Goal: Information Seeking & Learning: Check status

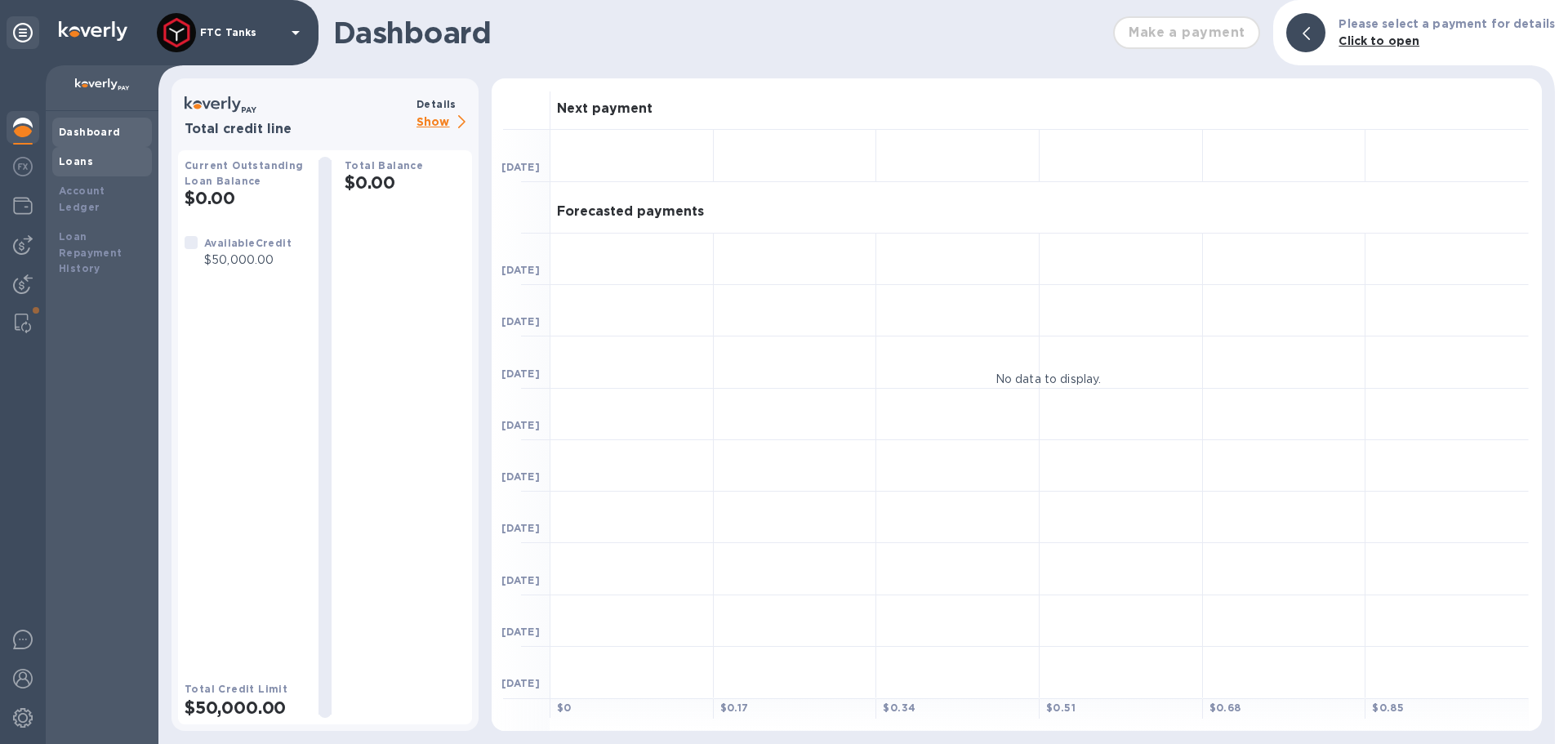
click at [97, 161] on div "Loans" at bounding box center [102, 161] width 86 height 16
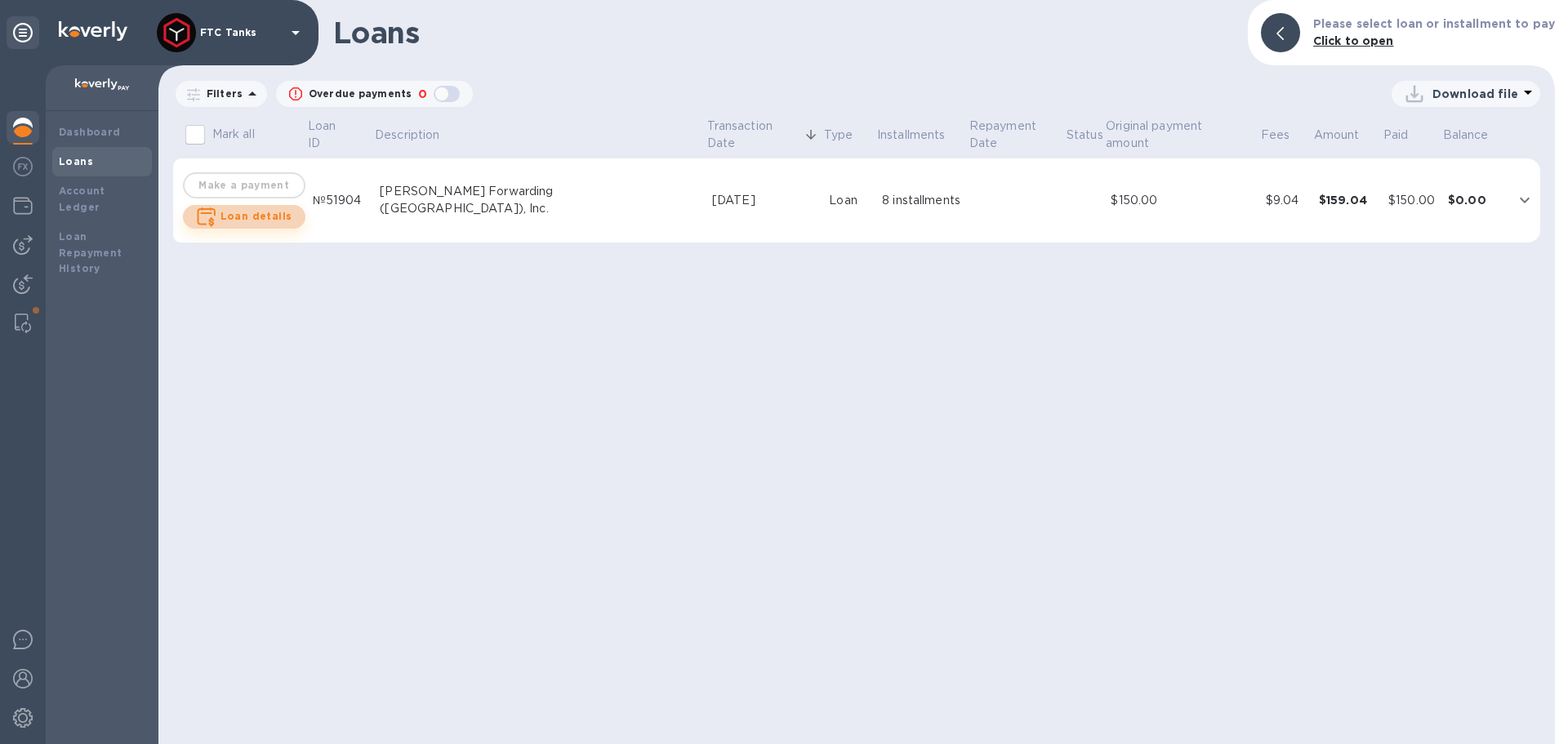
click at [255, 214] on b "Loan details" at bounding box center [256, 216] width 72 height 12
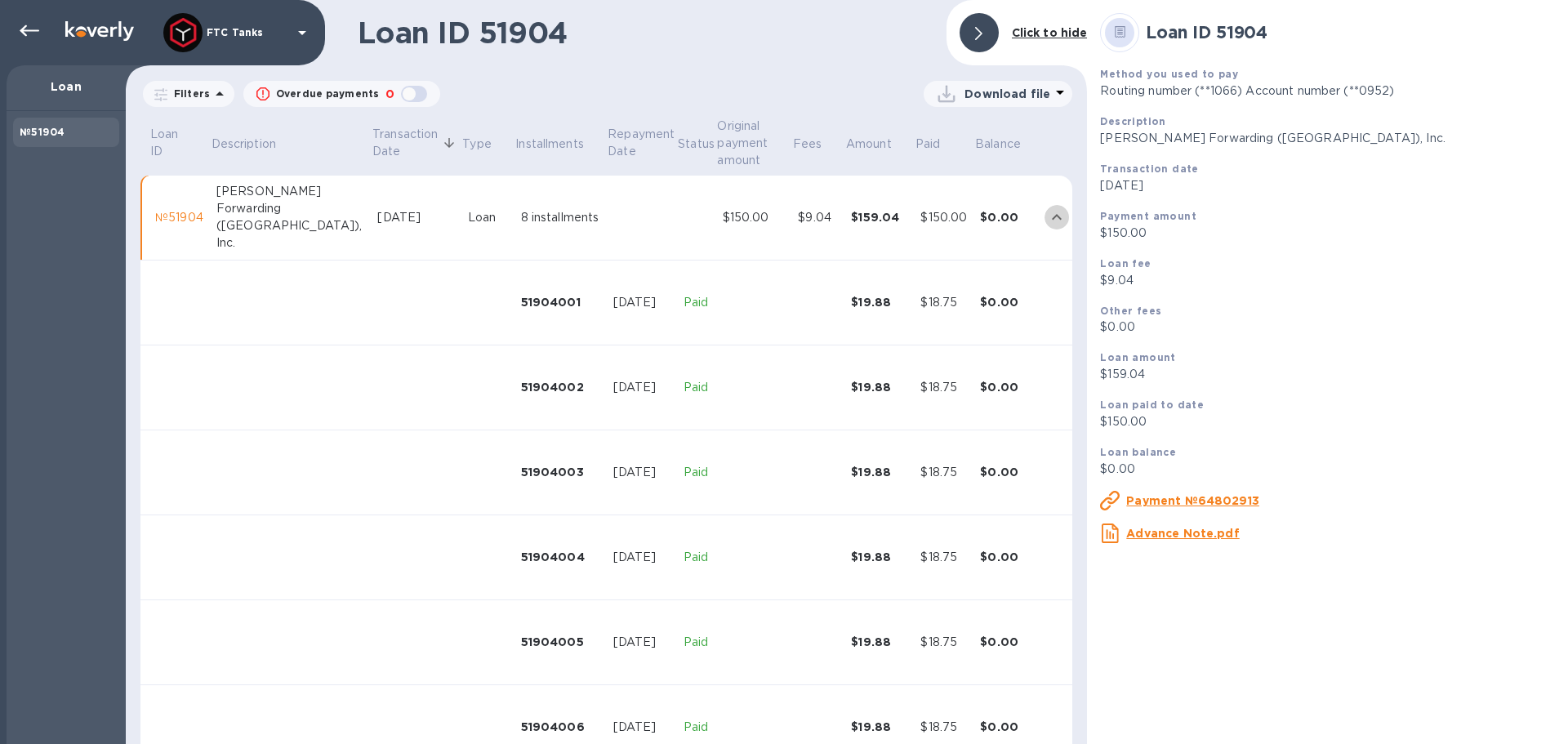
click at [1047, 216] on icon "expand row" at bounding box center [1056, 217] width 20 height 20
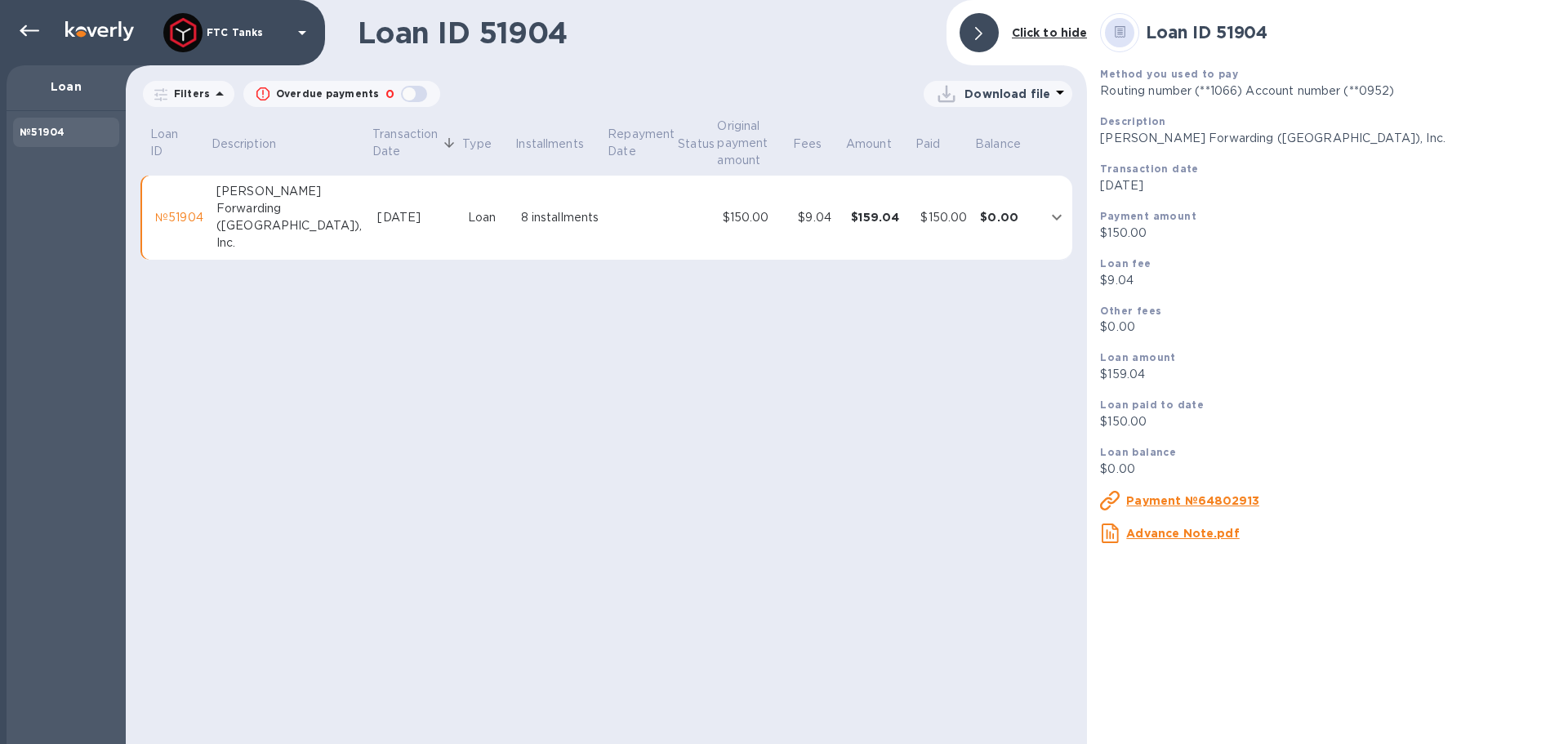
click at [608, 401] on div "Loan ID 51904 Click to hide Filters Overdue payments 0 Download file Loan ID De…" at bounding box center [606, 372] width 961 height 744
click at [31, 32] on icon at bounding box center [29, 31] width 20 height 20
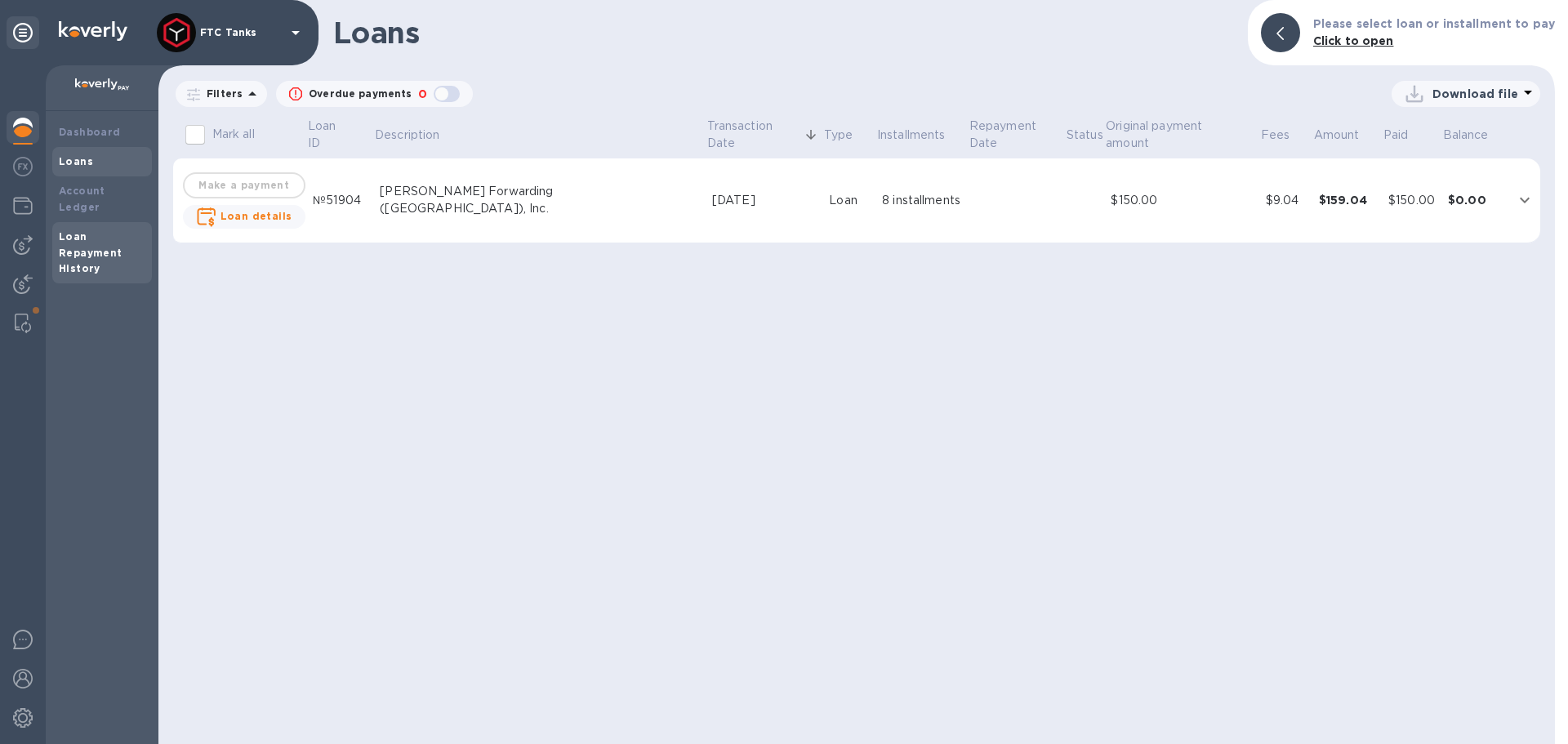
click at [91, 234] on b "Loan Repayment History" at bounding box center [91, 252] width 64 height 45
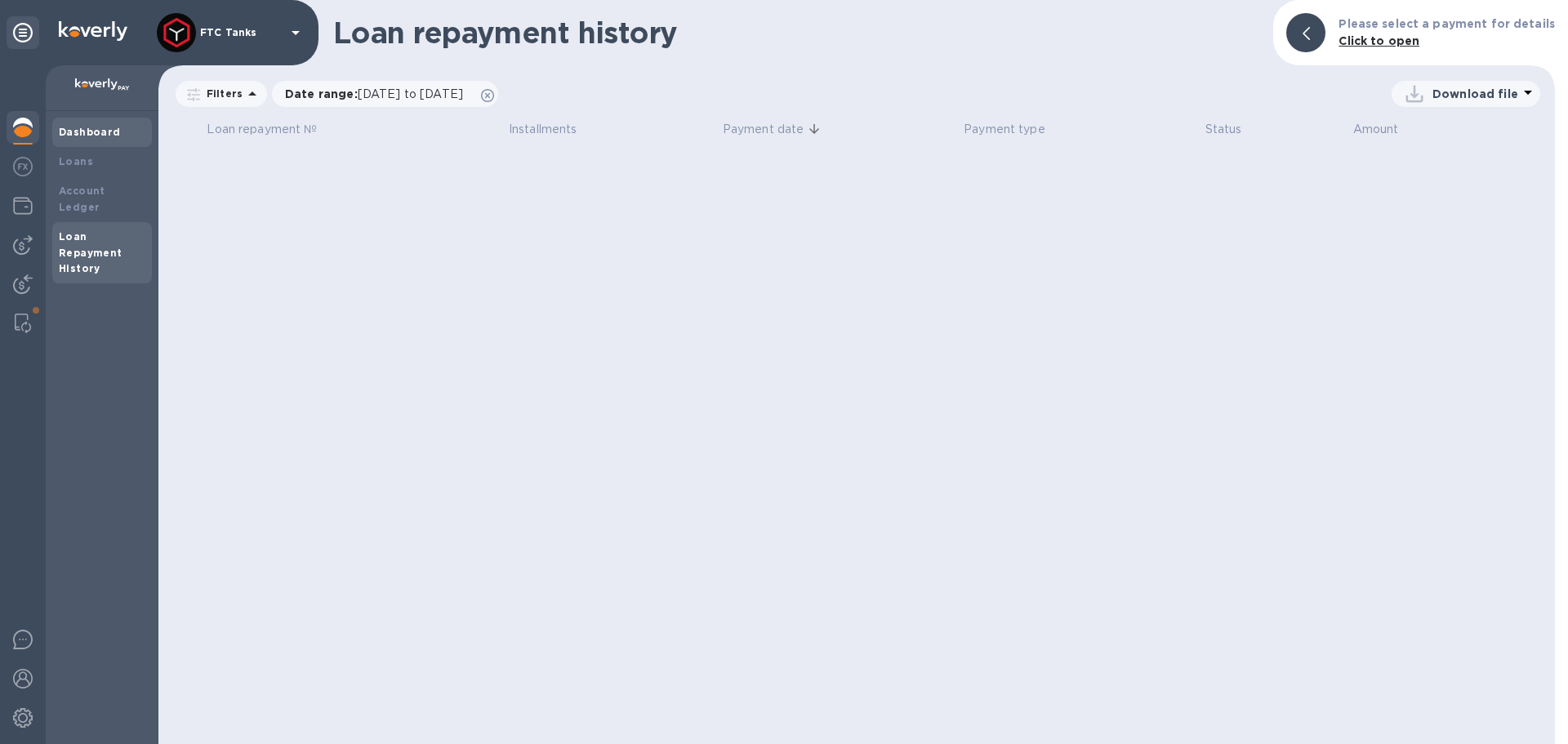
click at [79, 132] on b "Dashboard" at bounding box center [90, 132] width 62 height 12
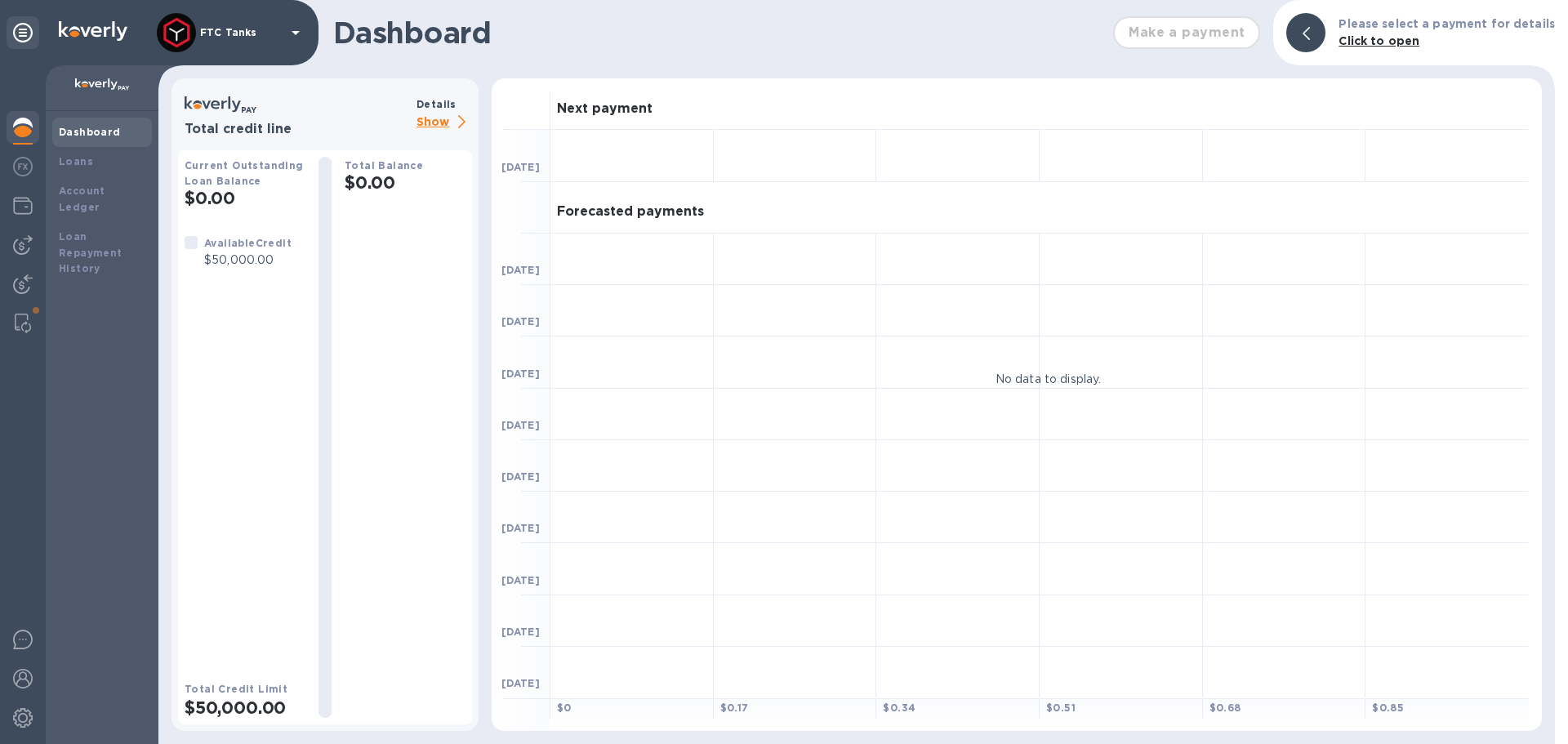
click at [450, 121] on p "Show" at bounding box center [443, 123] width 56 height 21
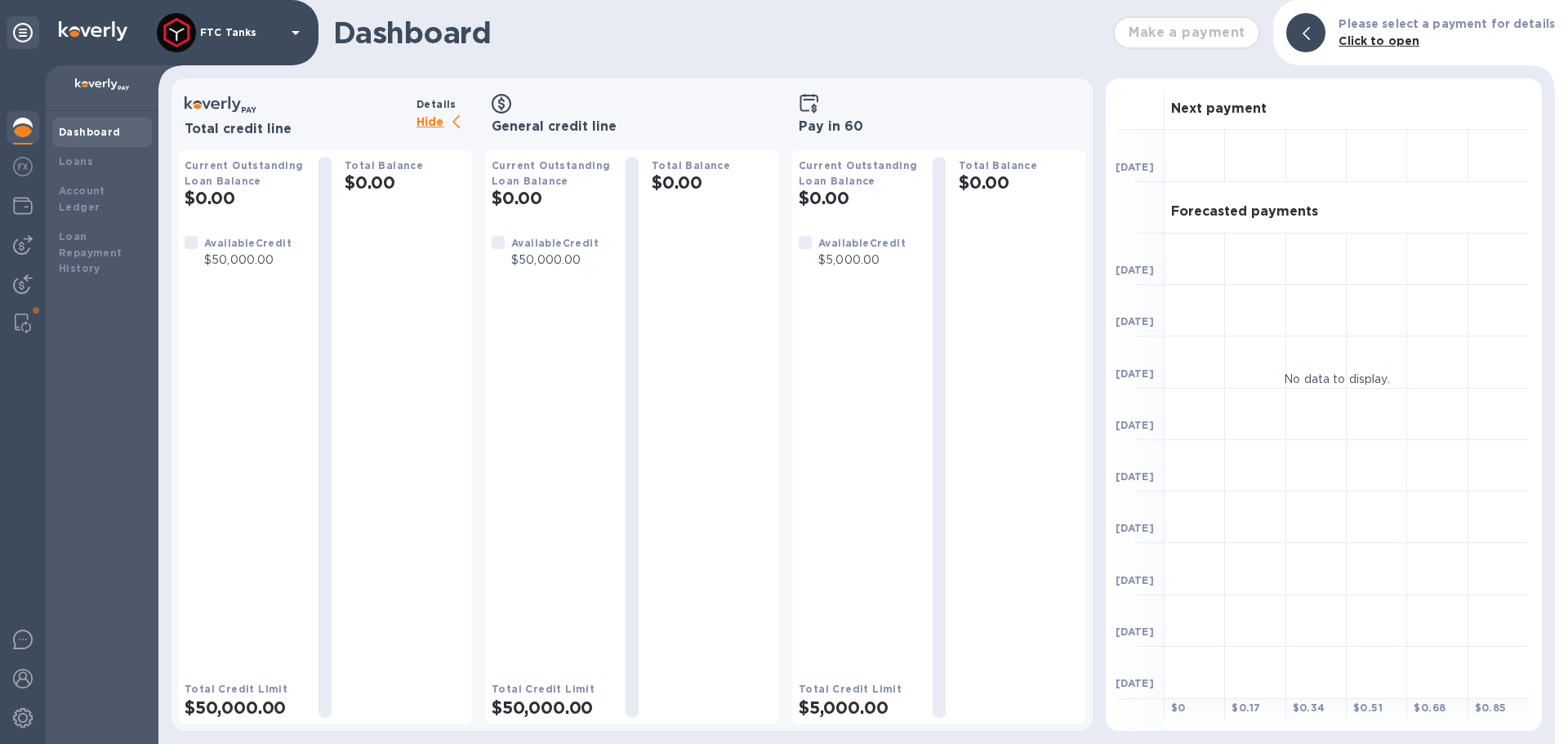
click at [1385, 42] on b "Click to open" at bounding box center [1378, 40] width 81 height 13
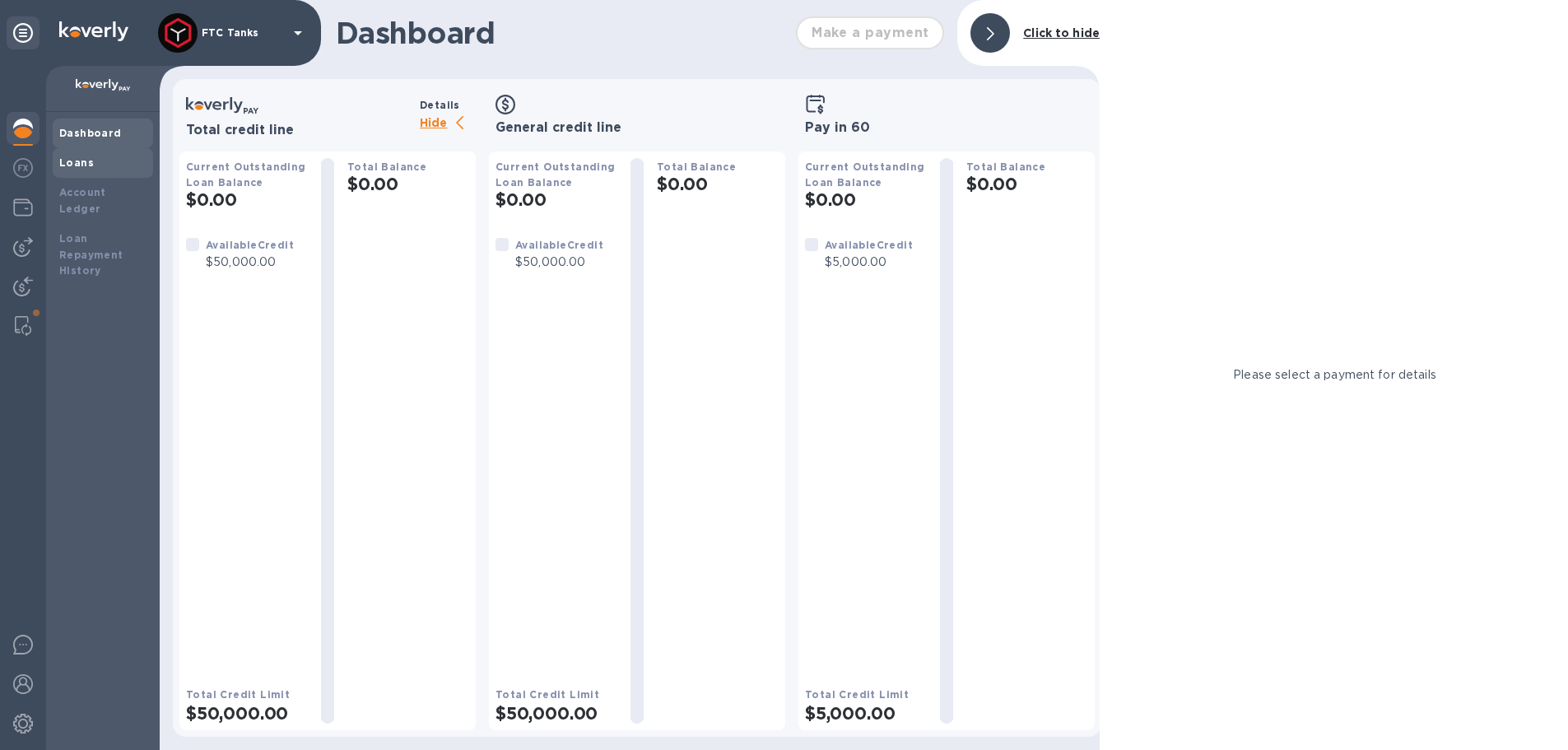
click at [125, 158] on div "Loans" at bounding box center [103, 163] width 87 height 16
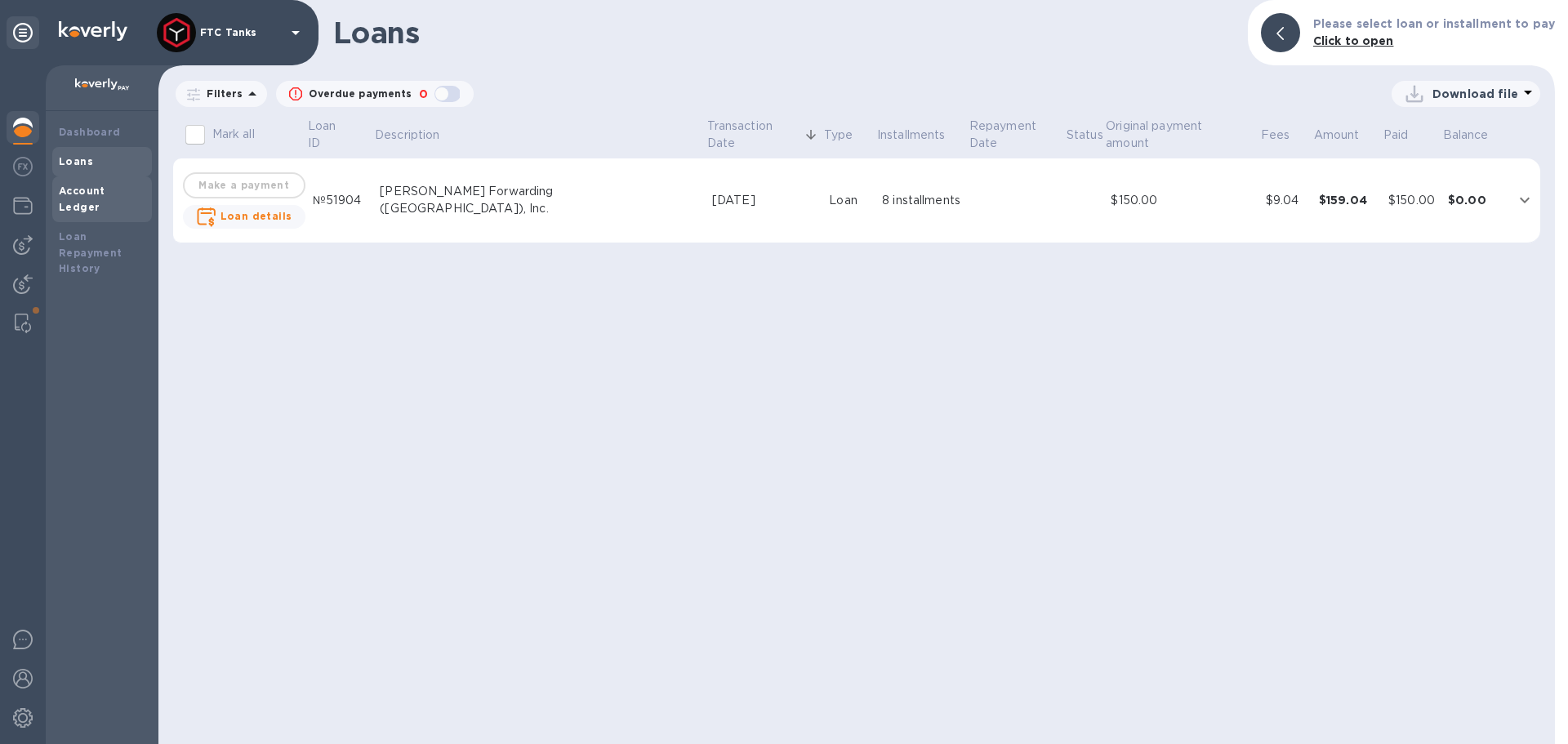
click at [113, 200] on div "Account Ledger" at bounding box center [102, 199] width 100 height 46
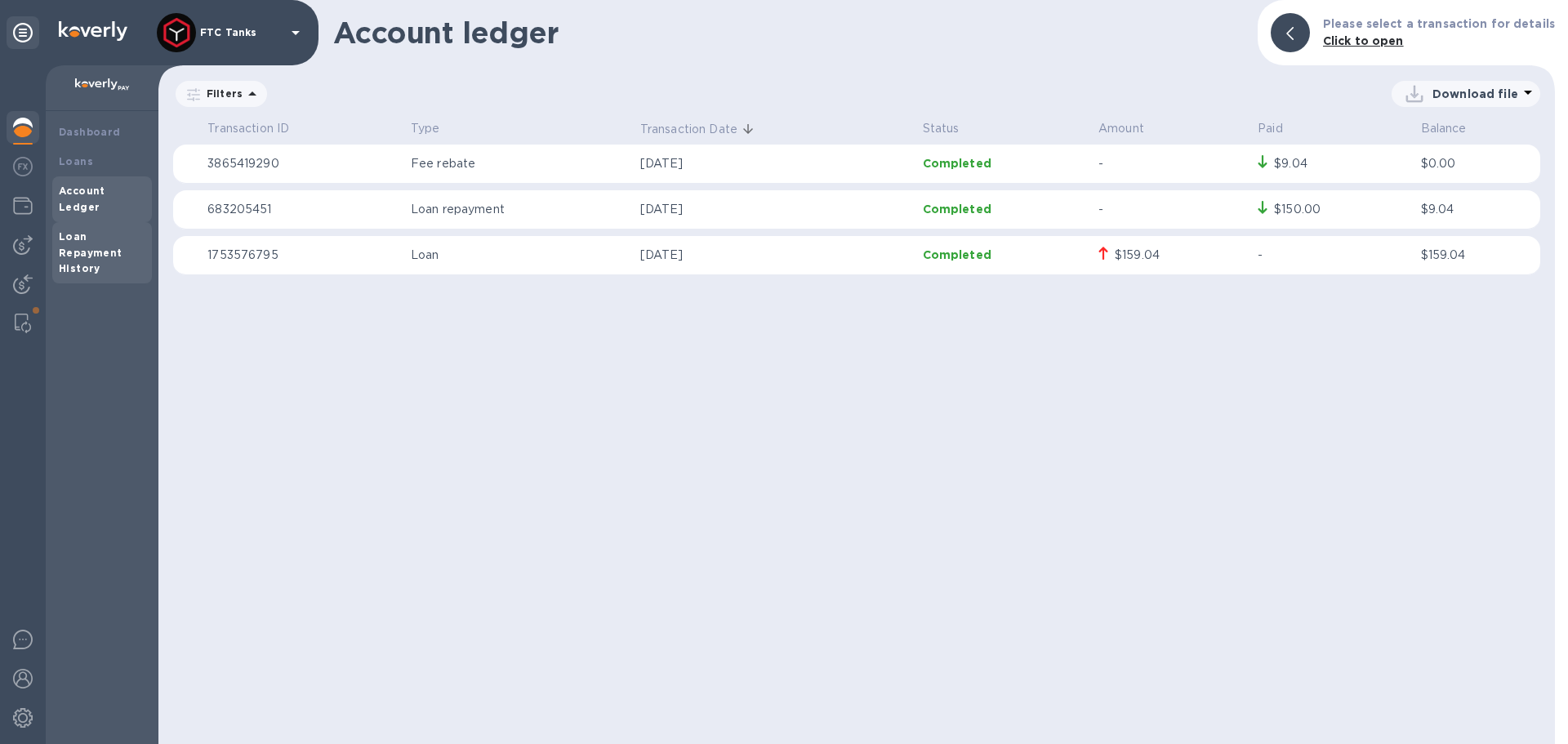
click at [98, 229] on div "Loan Repayment History" at bounding box center [102, 253] width 86 height 49
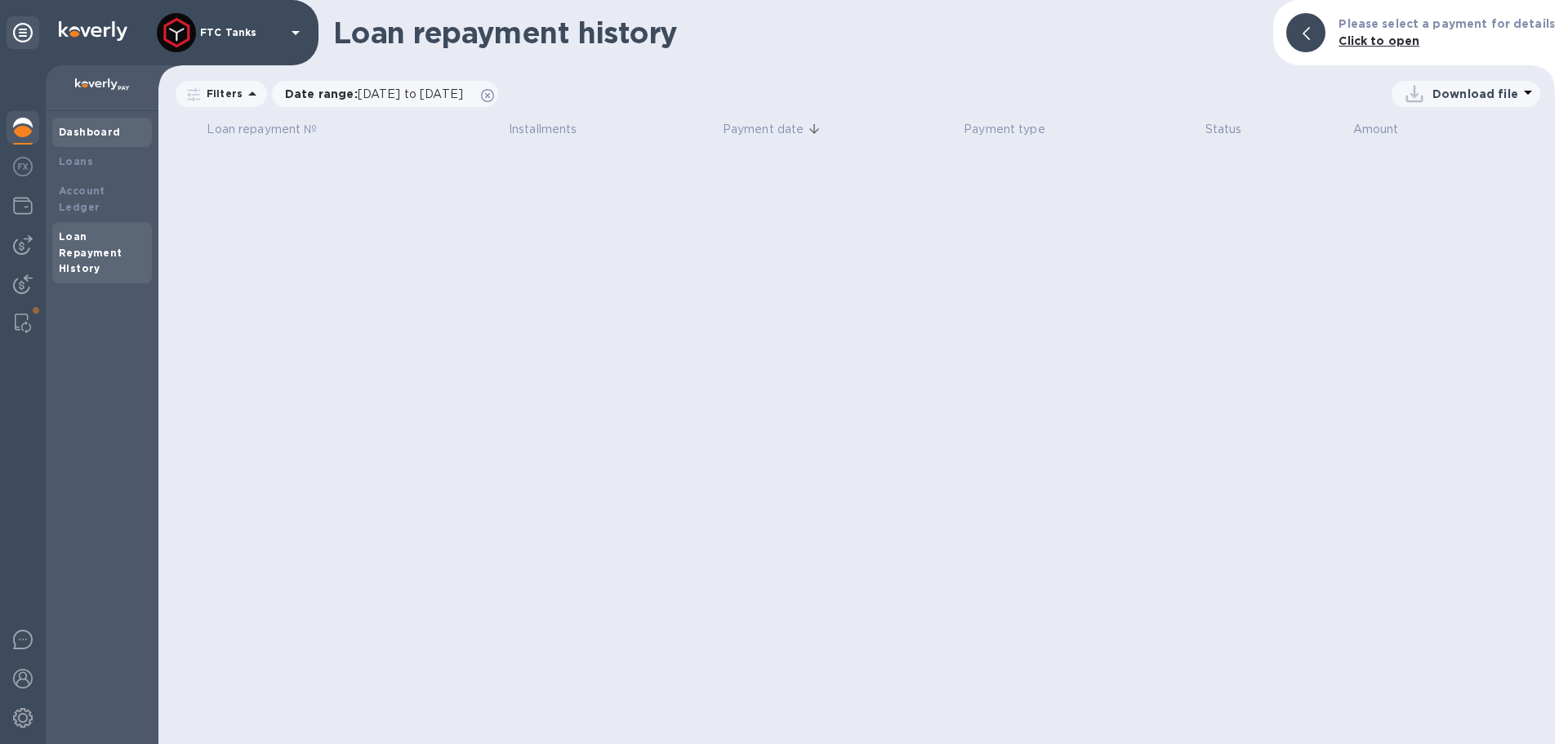
click at [62, 132] on b "Dashboard" at bounding box center [90, 132] width 62 height 12
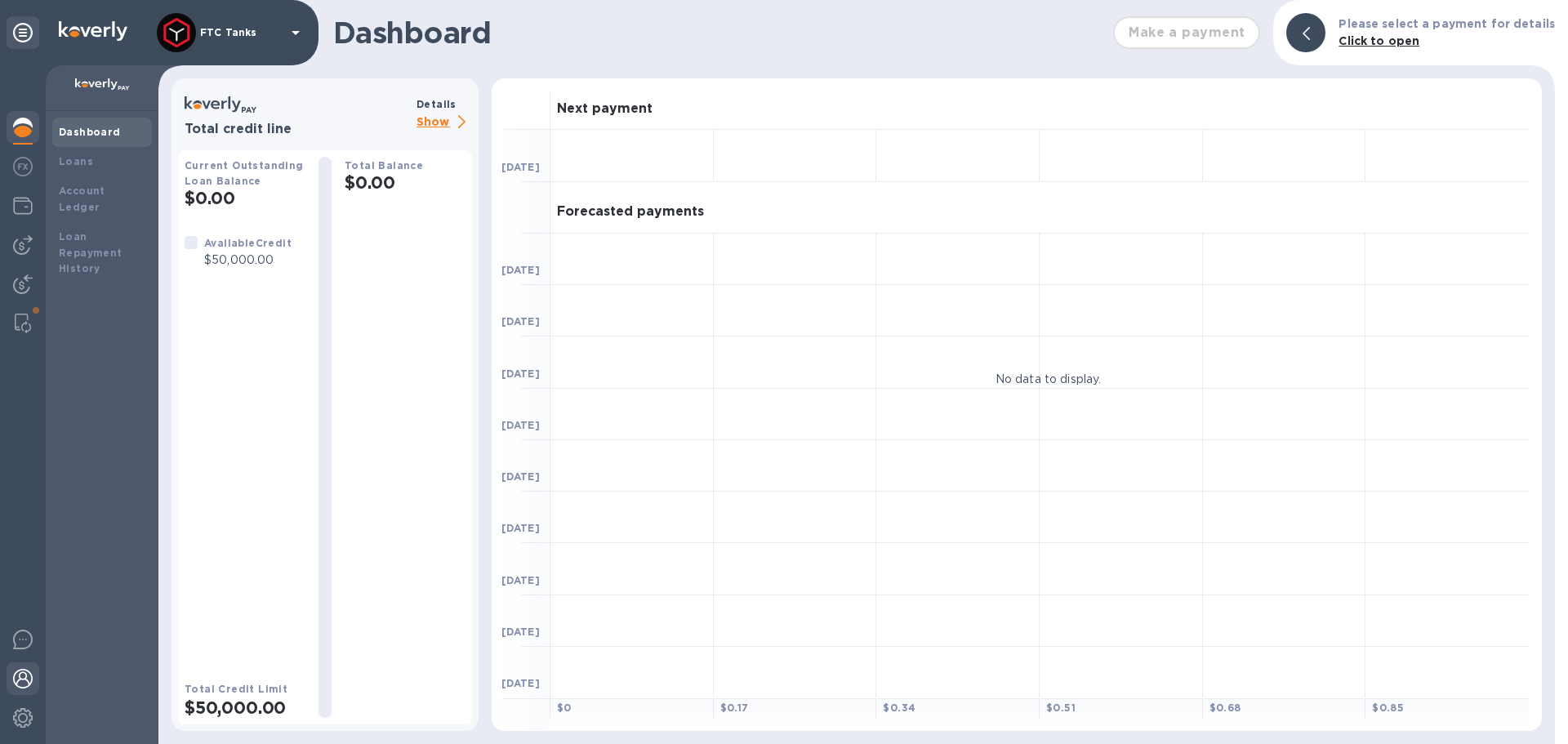
click at [21, 673] on img at bounding box center [22, 678] width 20 height 20
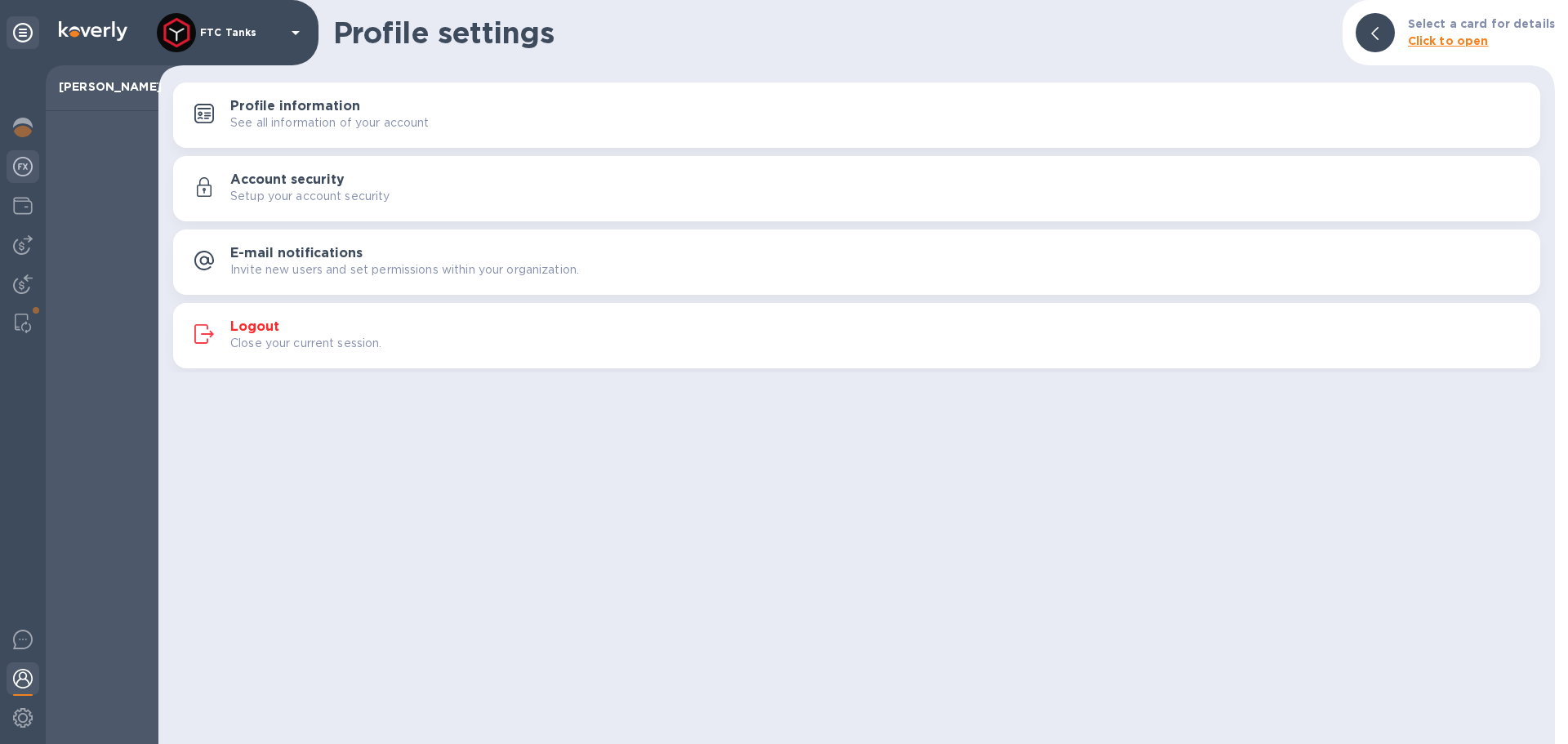
click at [21, 155] on div at bounding box center [23, 168] width 32 height 36
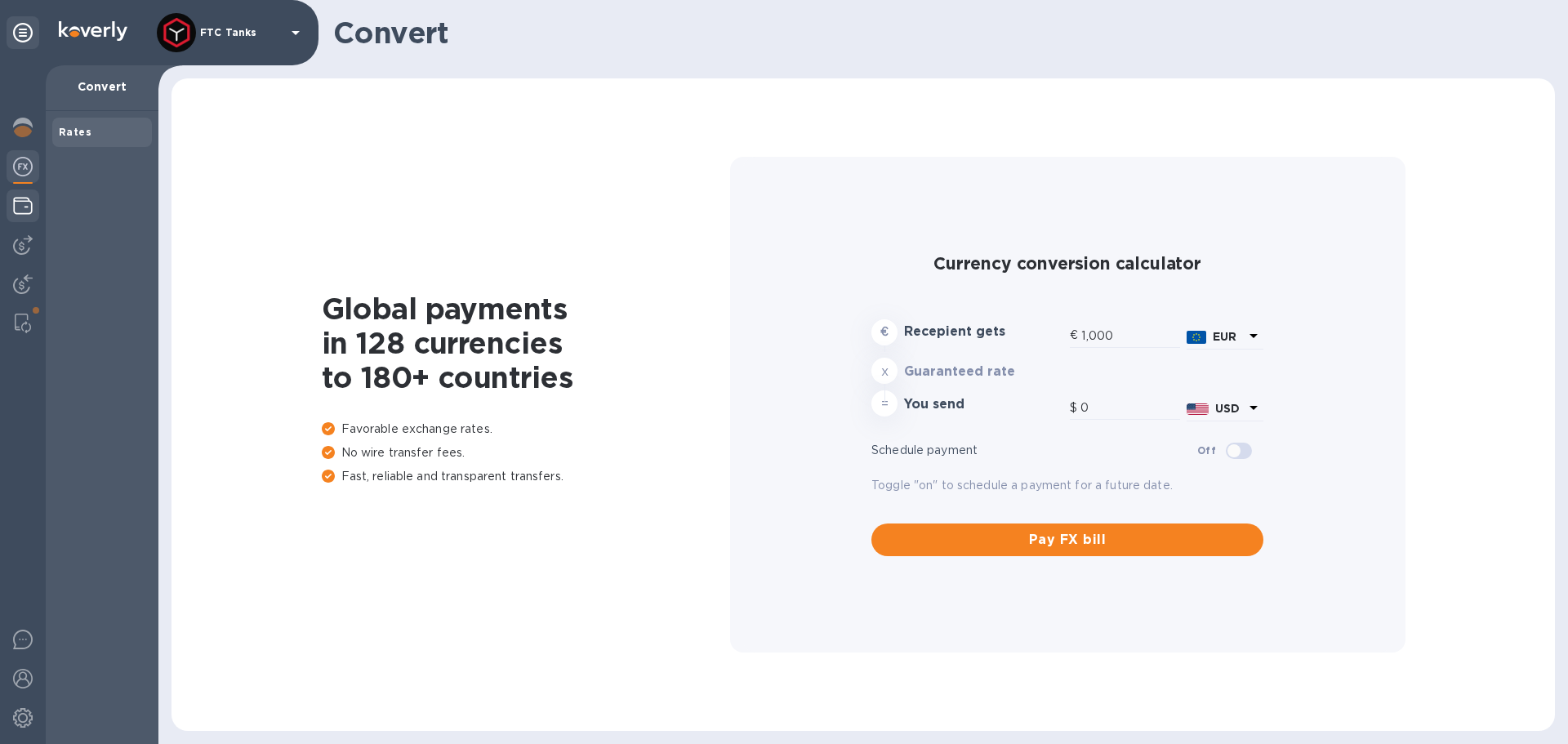
type input "1,183.1"
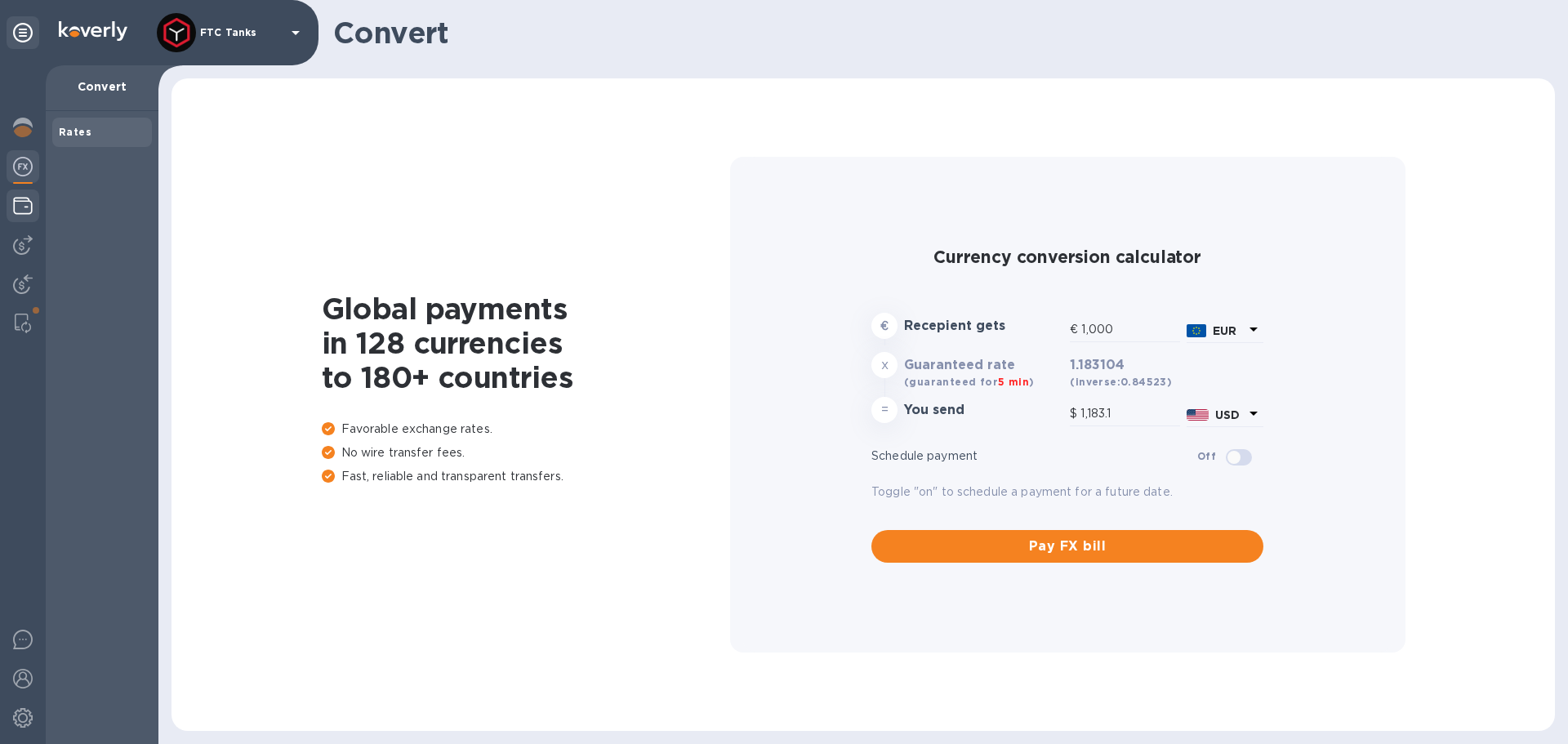
click at [19, 197] on img at bounding box center [22, 205] width 20 height 20
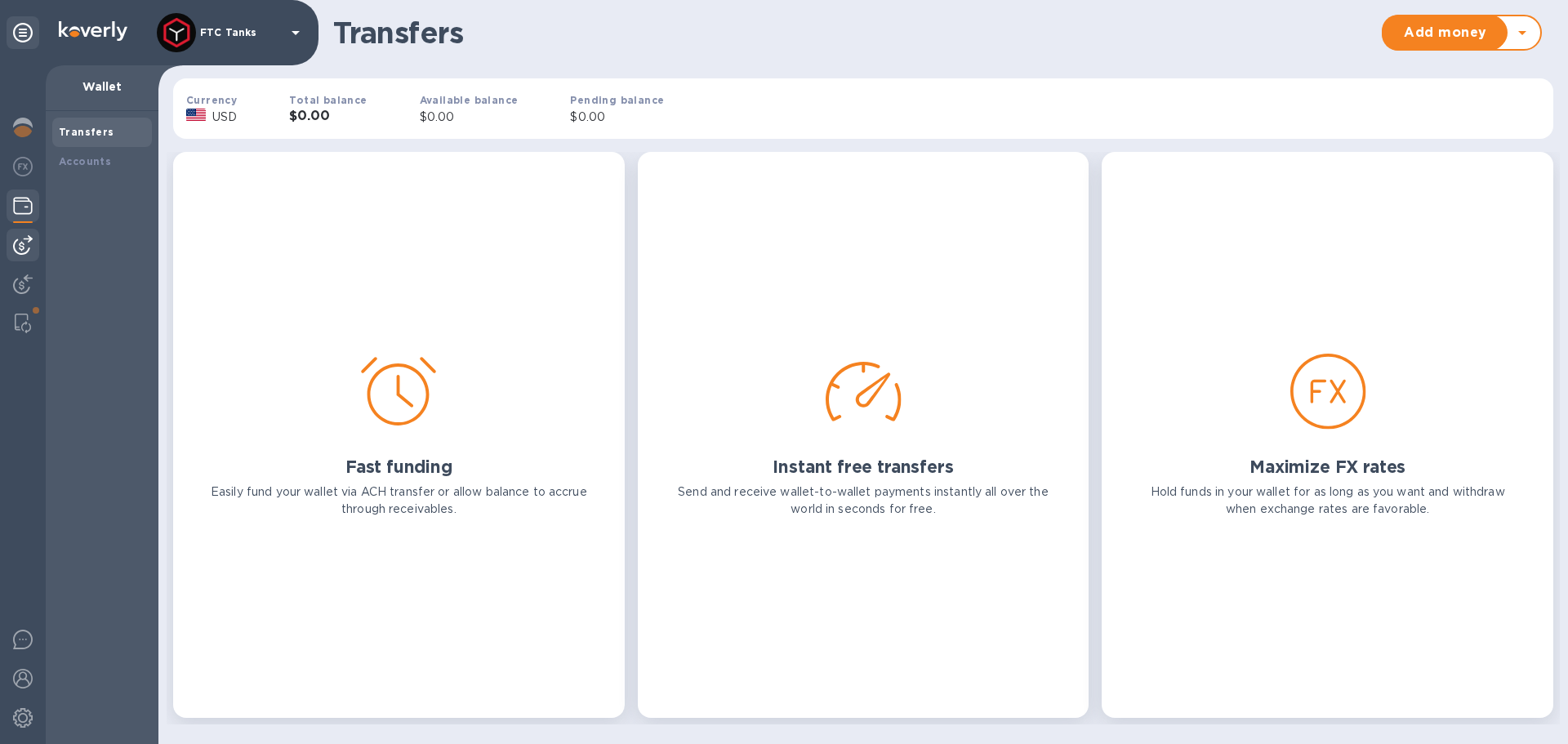
click at [23, 239] on img at bounding box center [22, 244] width 20 height 20
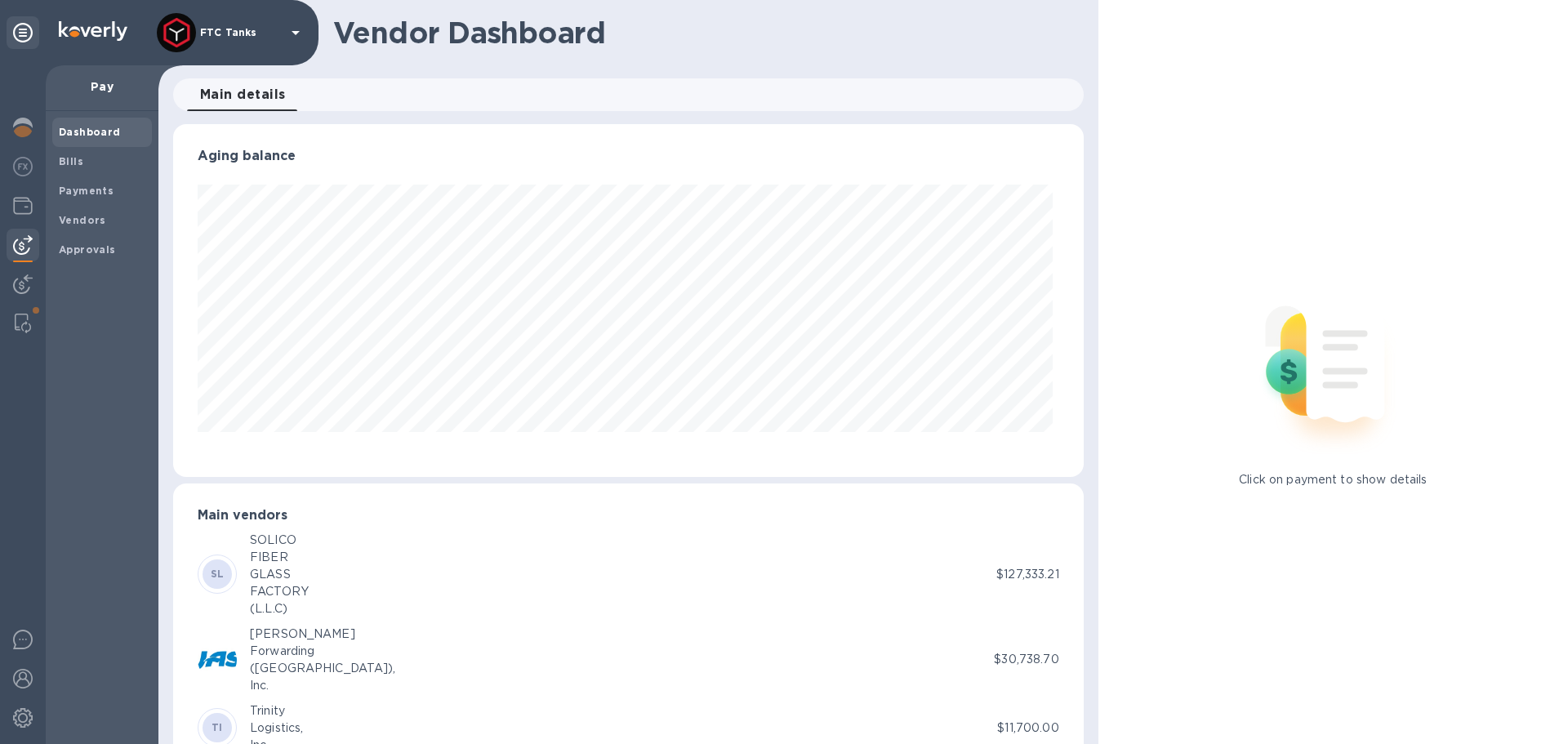
scroll to position [353, 903]
click at [82, 190] on b "Payments" at bounding box center [86, 190] width 55 height 12
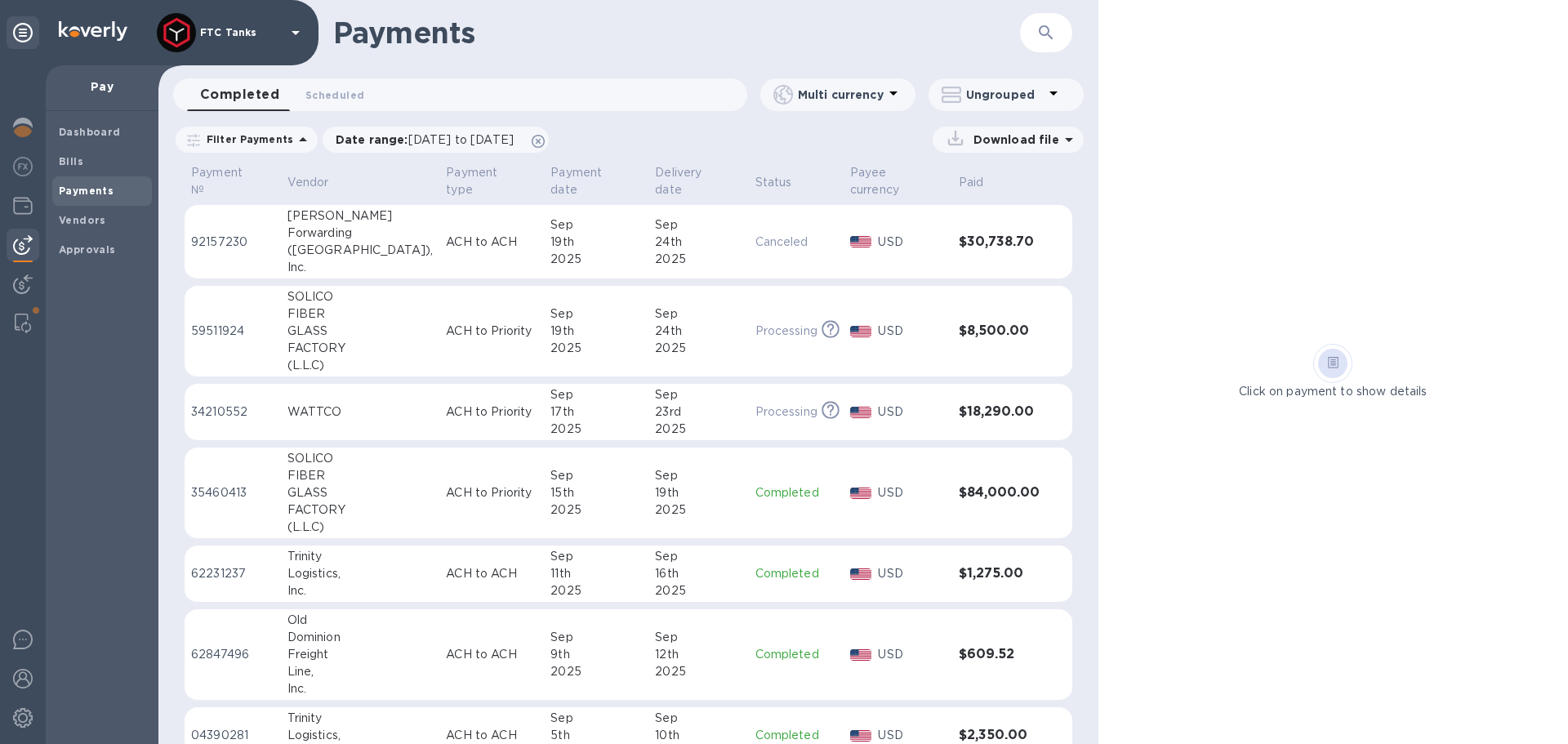
drag, startPoint x: 1097, startPoint y: 261, endPoint x: 1097, endPoint y: 301, distance: 40.0
click at [1098, 301] on div "Click on payment to show details" at bounding box center [1332, 372] width 469 height 744
click at [881, 46] on h1 "Payments" at bounding box center [677, 32] width 687 height 34
click at [339, 89] on span "Scheduled 0" at bounding box center [334, 95] width 59 height 17
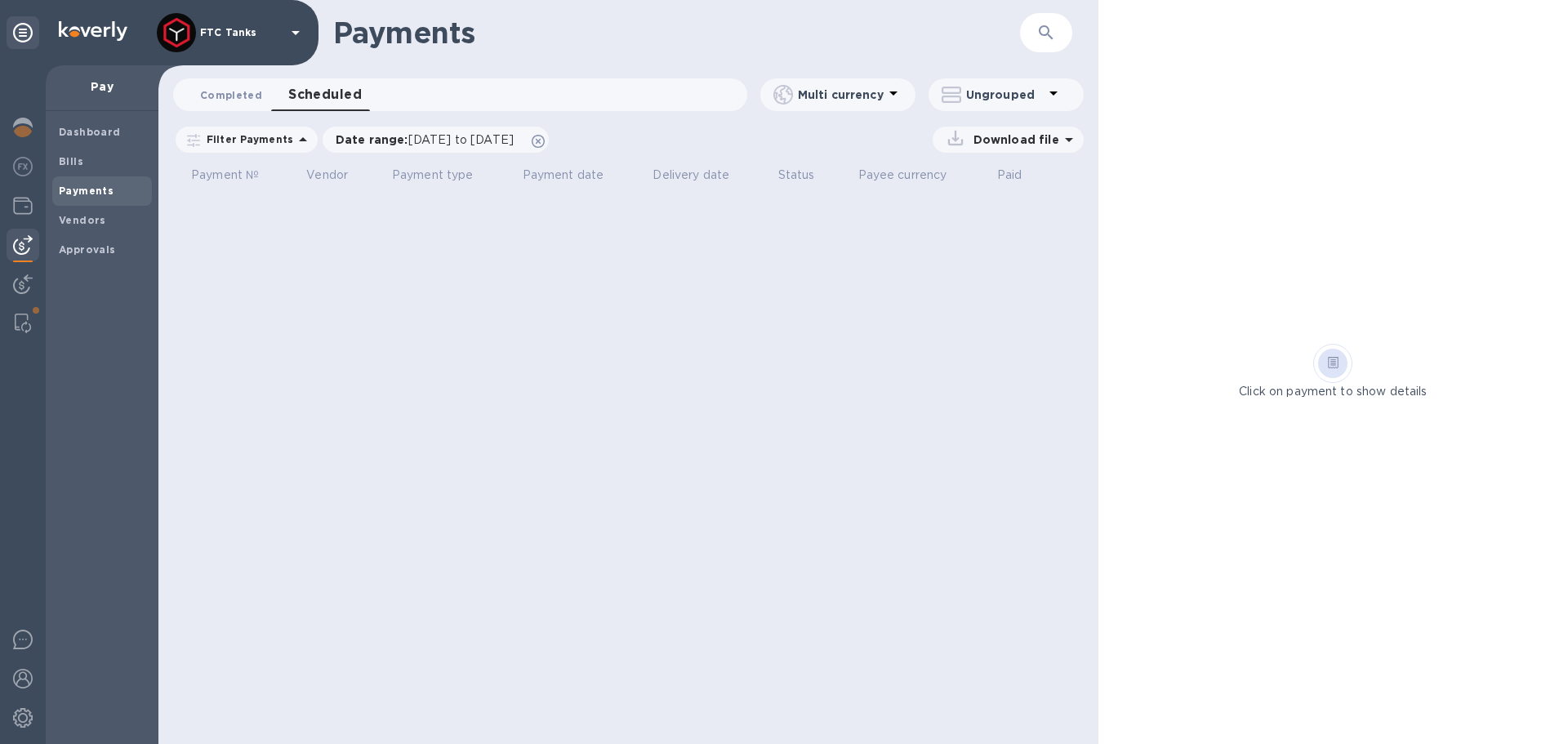
click at [240, 85] on button "Completed 0" at bounding box center [231, 95] width 88 height 32
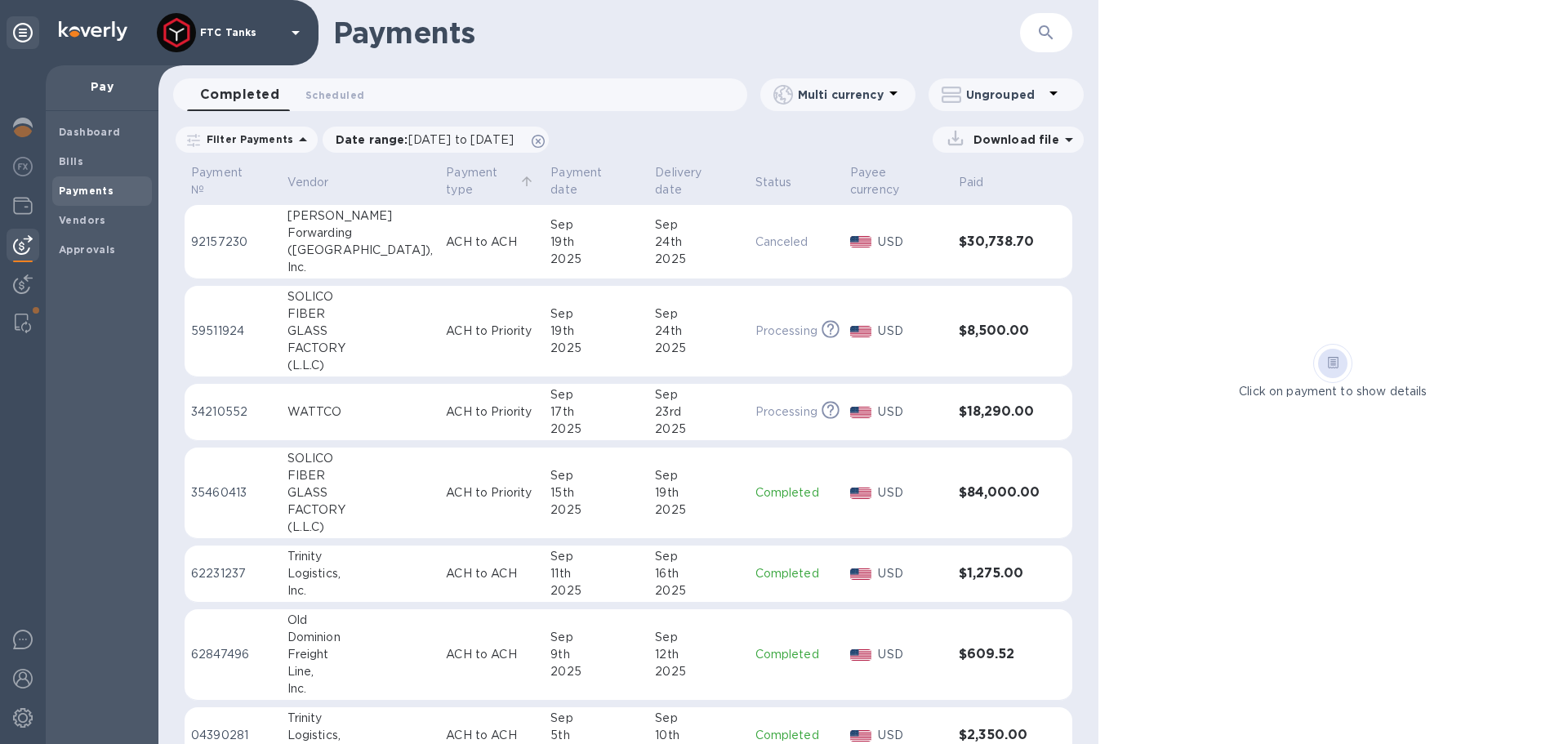
click at [446, 176] on p "Payment type" at bounding box center [481, 181] width 70 height 34
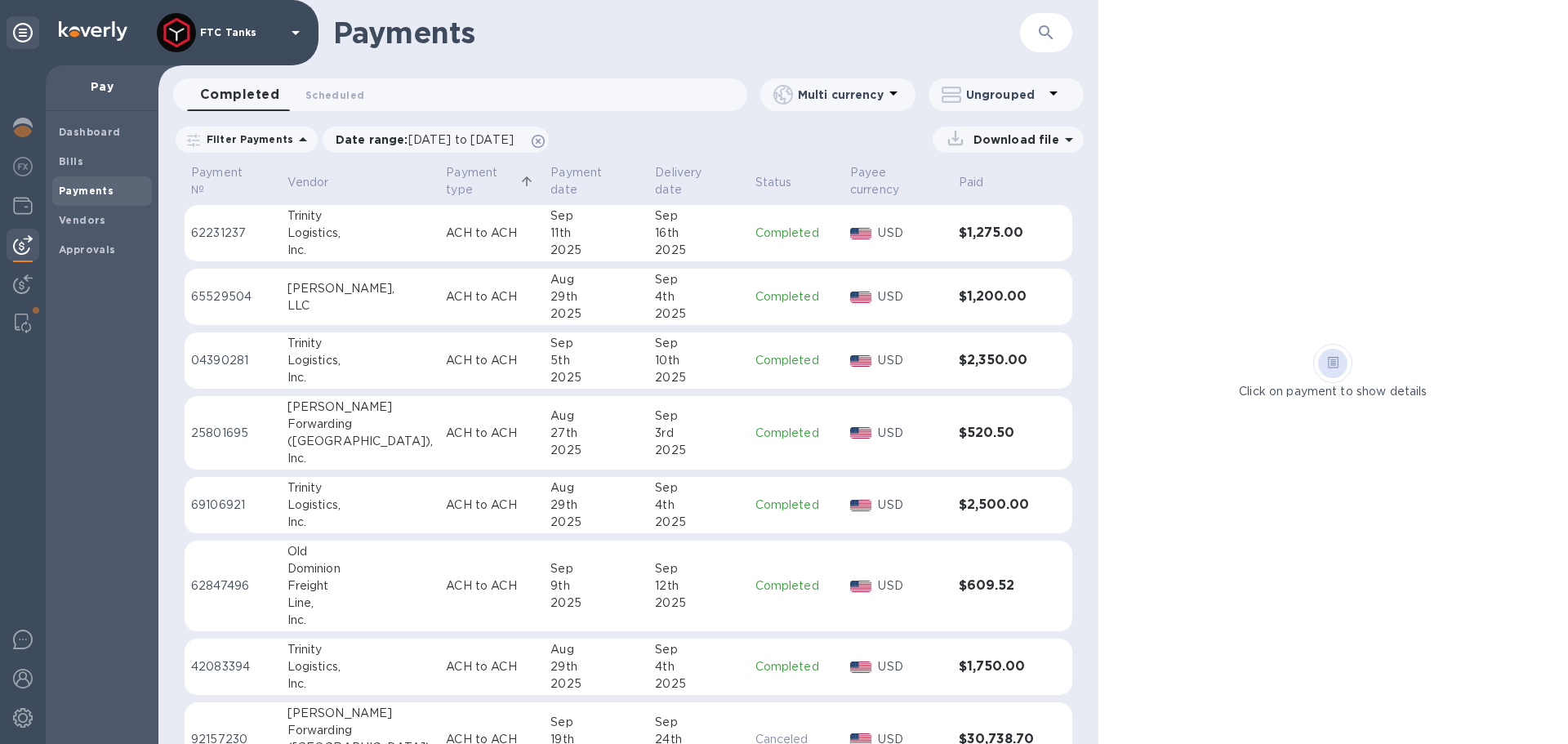
click at [446, 176] on p "Payment type" at bounding box center [481, 181] width 70 height 34
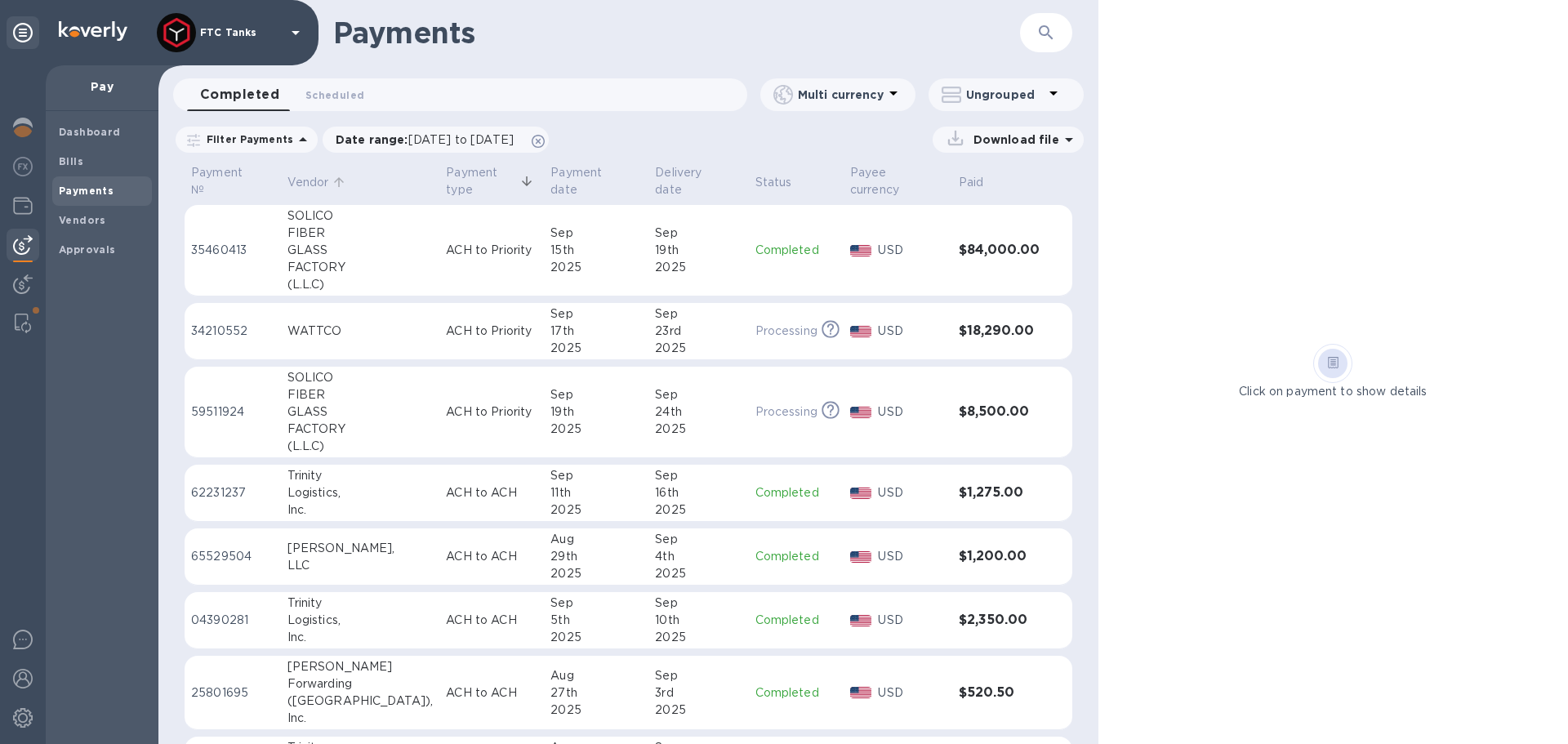
click at [308, 174] on p "Vendor" at bounding box center [308, 183] width 42 height 17
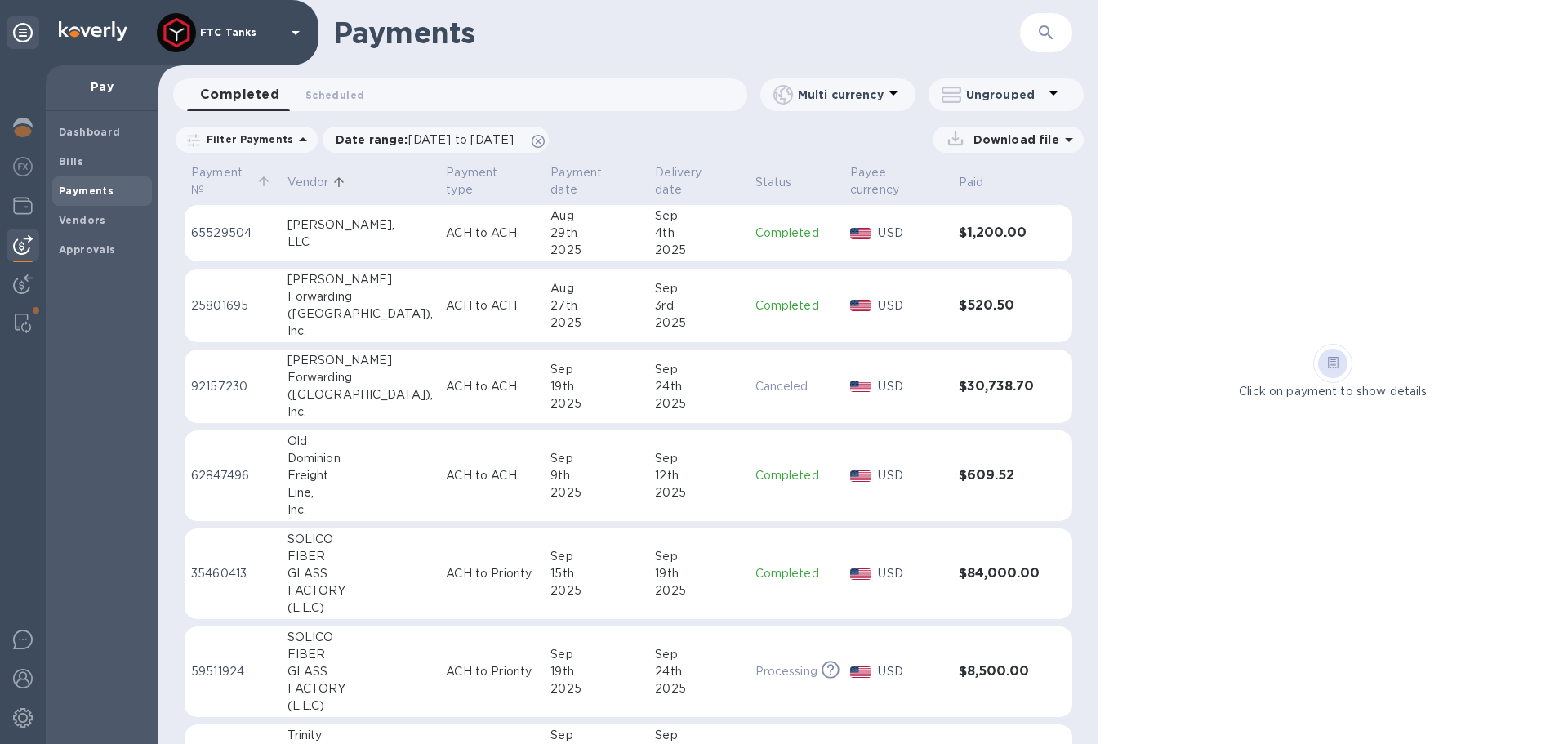
click at [222, 169] on p "Payment №" at bounding box center [222, 181] width 62 height 34
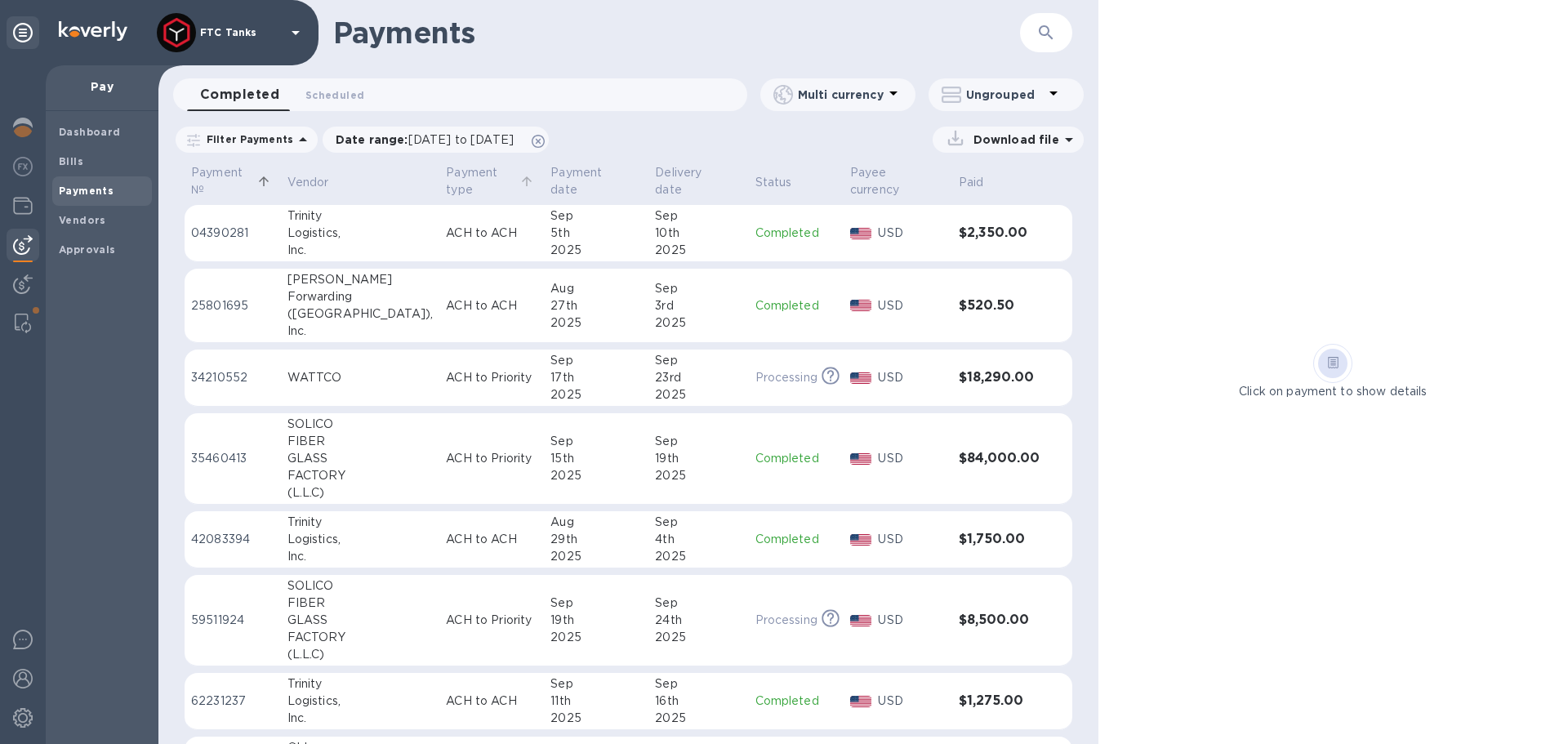
click at [446, 181] on p "Payment type" at bounding box center [481, 181] width 70 height 34
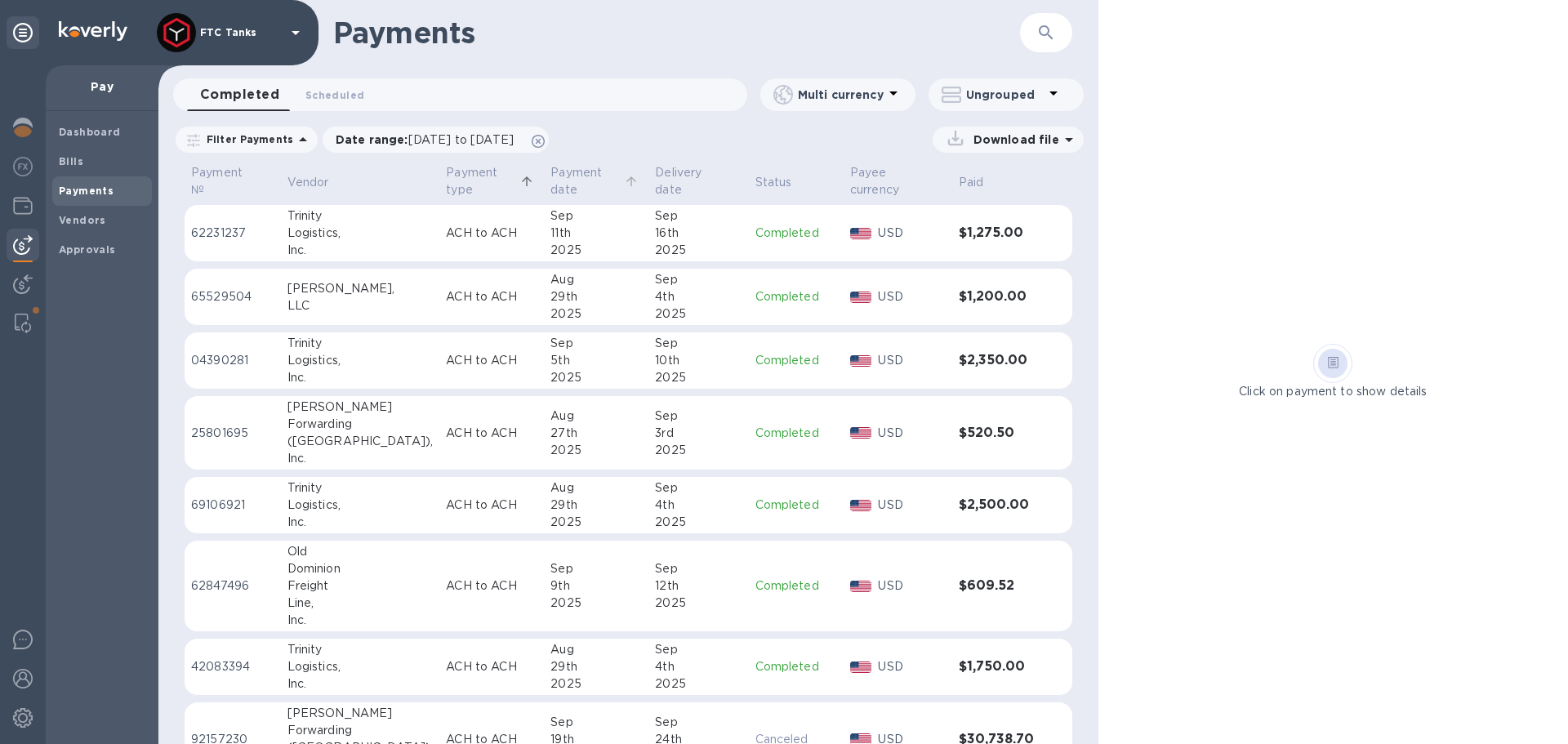
click at [550, 178] on p "Payment date" at bounding box center [585, 181] width 70 height 34
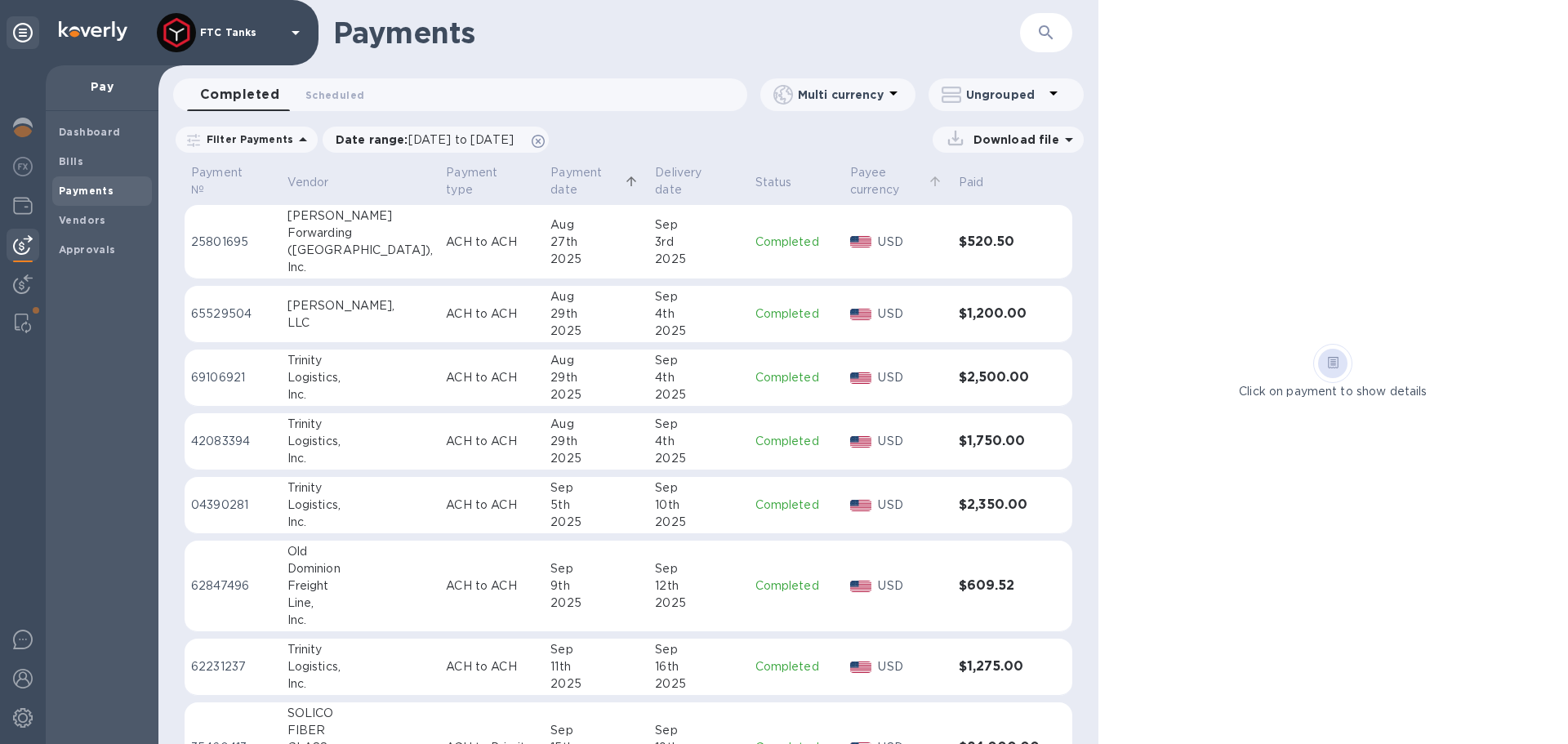
click at [959, 174] on p "Paid" at bounding box center [972, 183] width 26 height 17
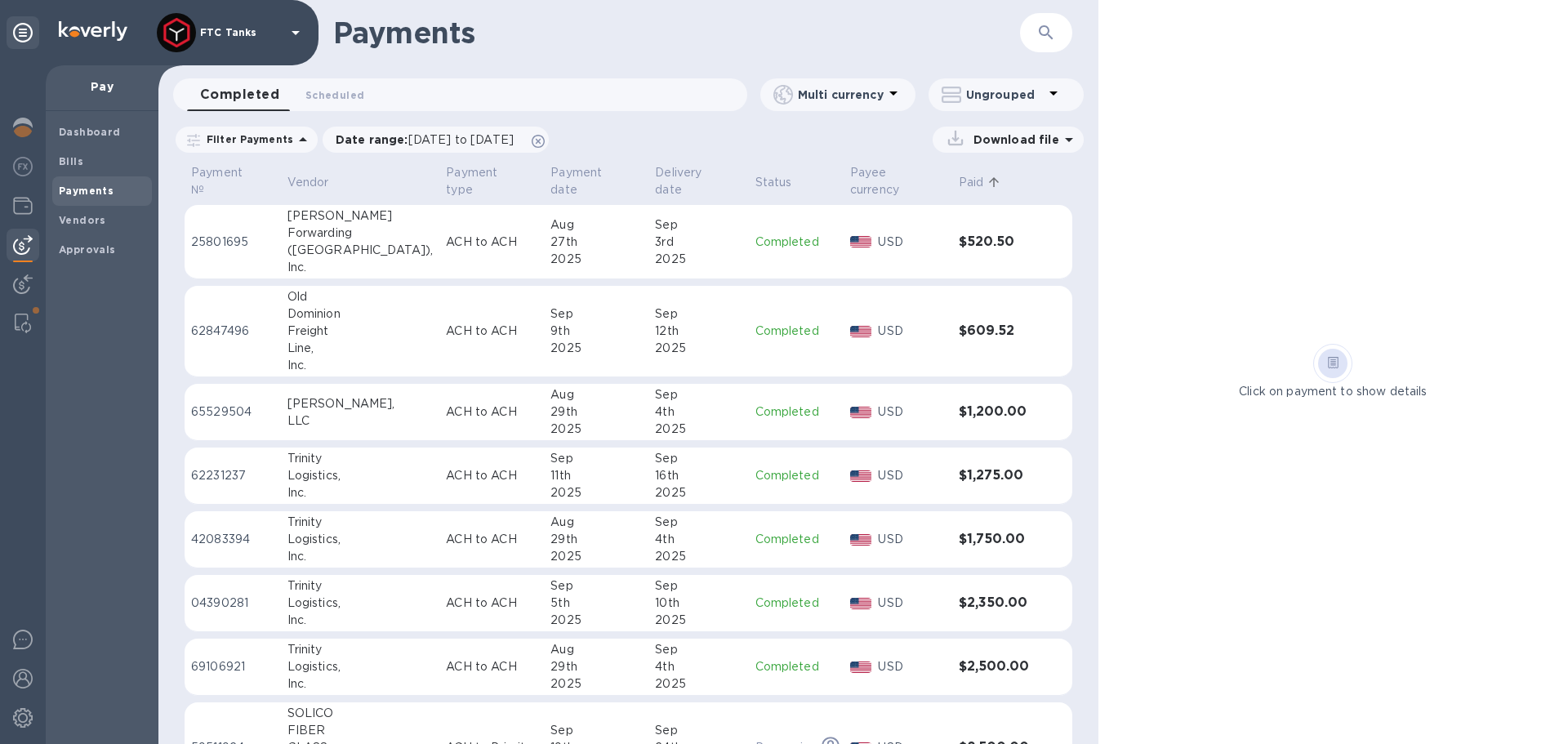
click at [967, 174] on p "Paid" at bounding box center [972, 183] width 26 height 17
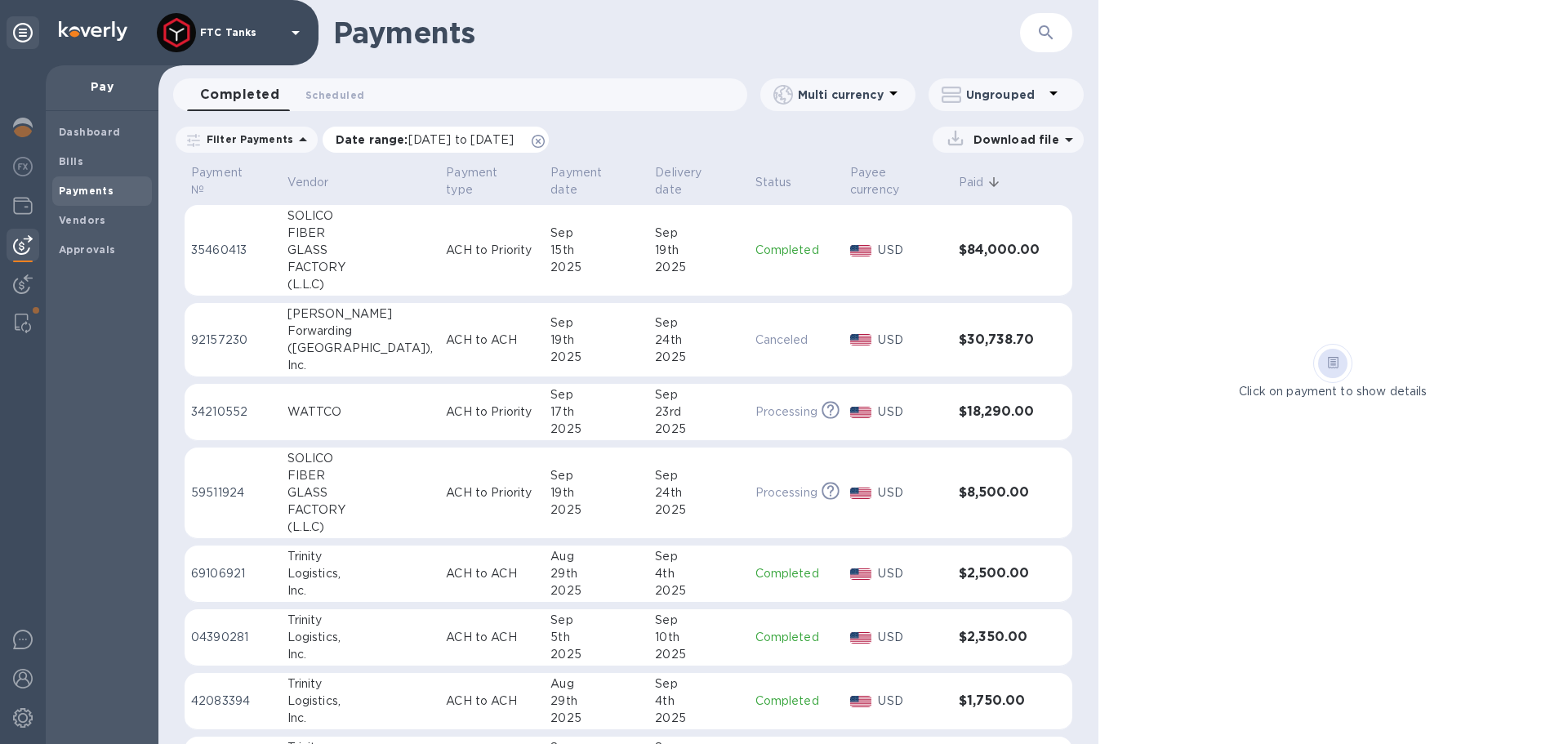
click at [414, 144] on span "[DATE] to [DATE]" at bounding box center [461, 139] width 105 height 13
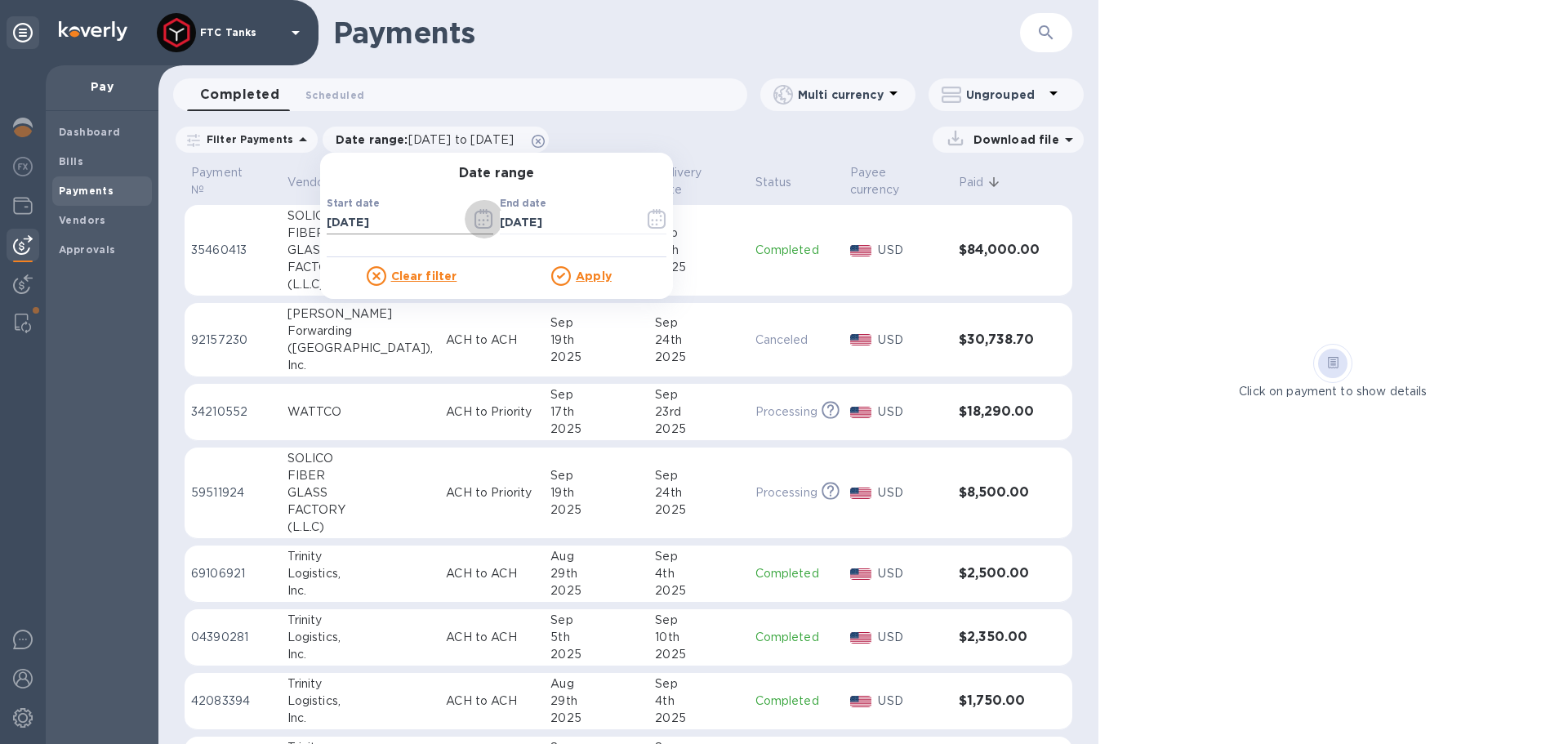
click at [474, 214] on icon "button" at bounding box center [483, 219] width 18 height 20
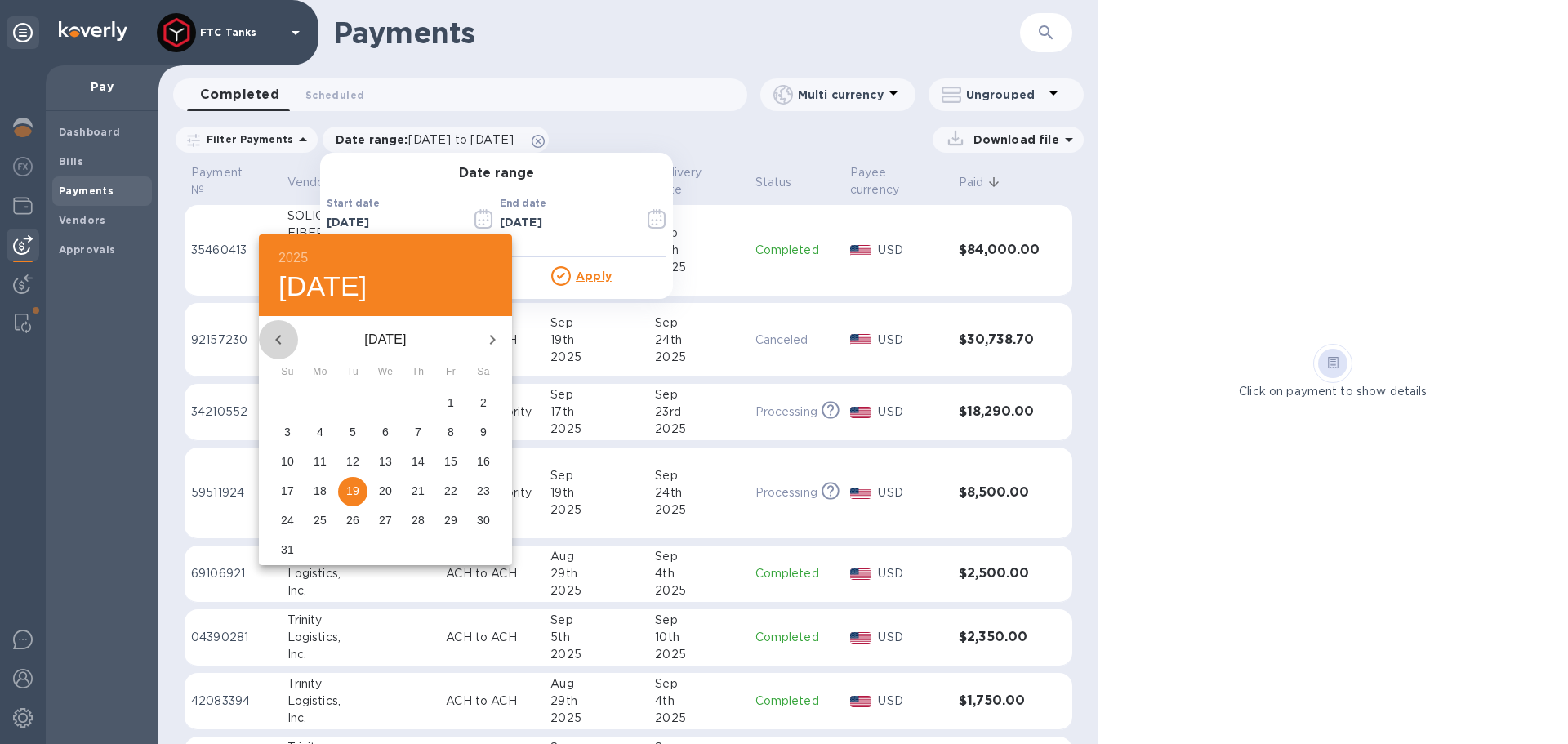
click at [272, 336] on icon "button" at bounding box center [278, 339] width 20 height 20
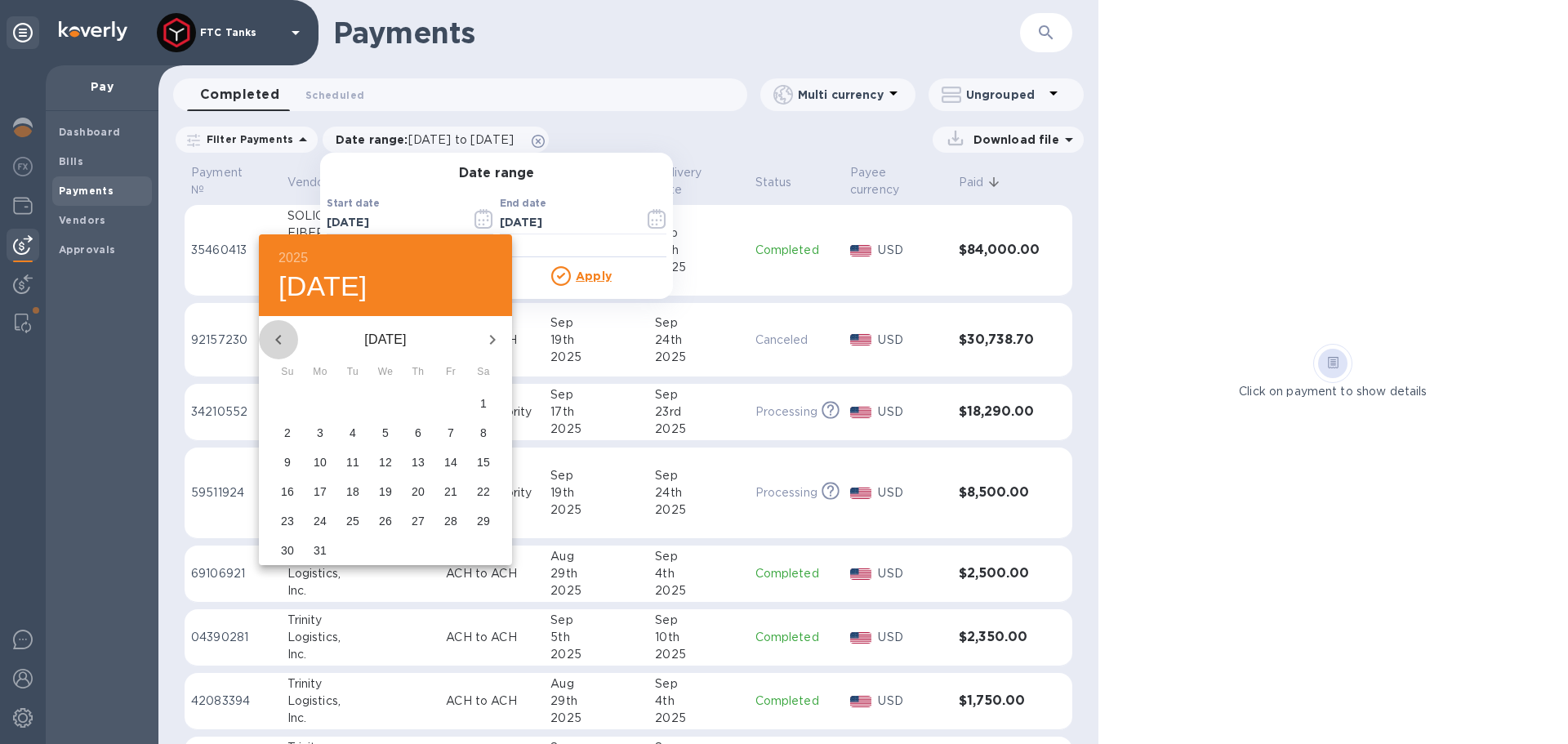
click at [272, 336] on icon "button" at bounding box center [278, 339] width 20 height 20
click at [404, 401] on span "2" at bounding box center [418, 402] width 29 height 16
type input "[DATE]"
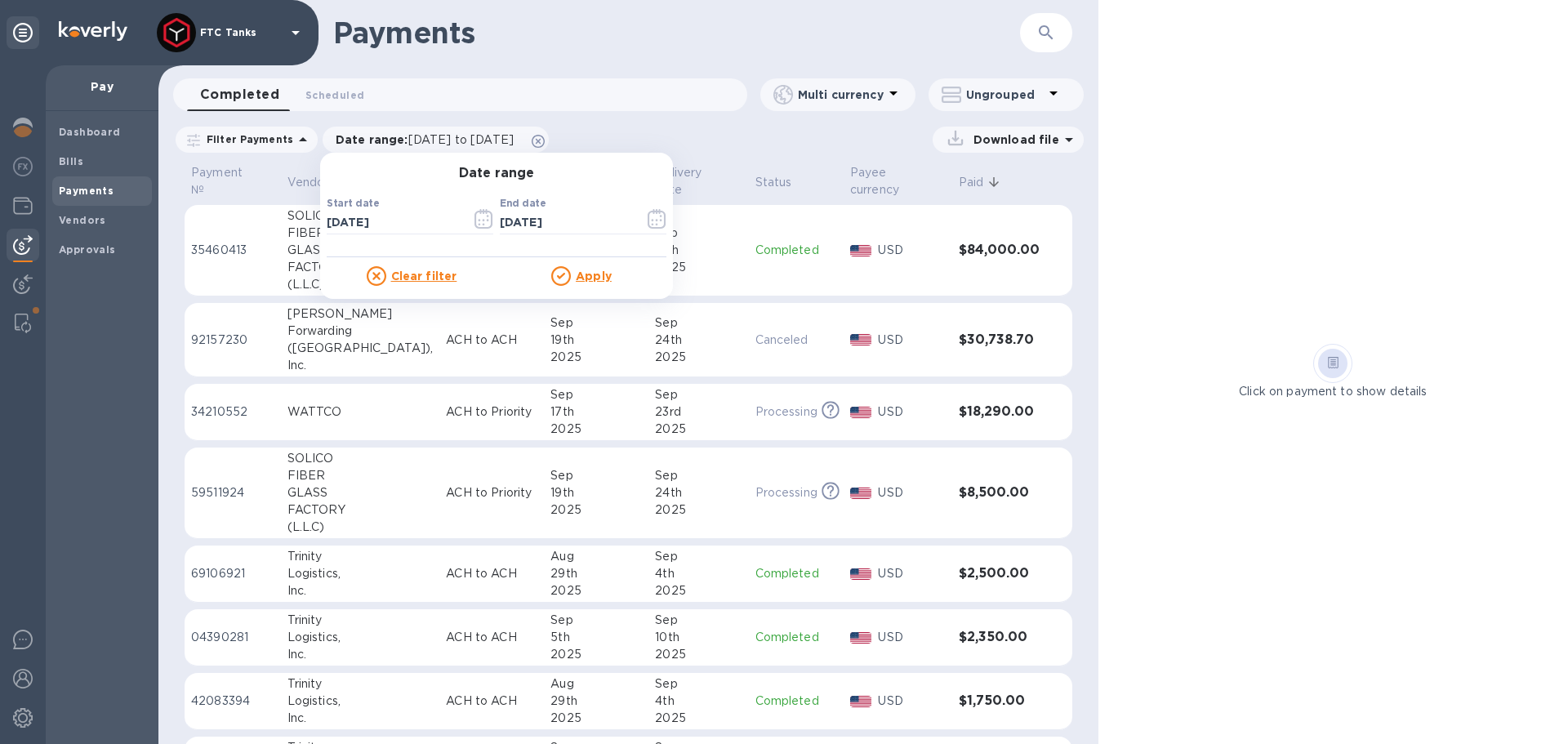
click at [578, 271] on u "Apply" at bounding box center [594, 275] width 36 height 13
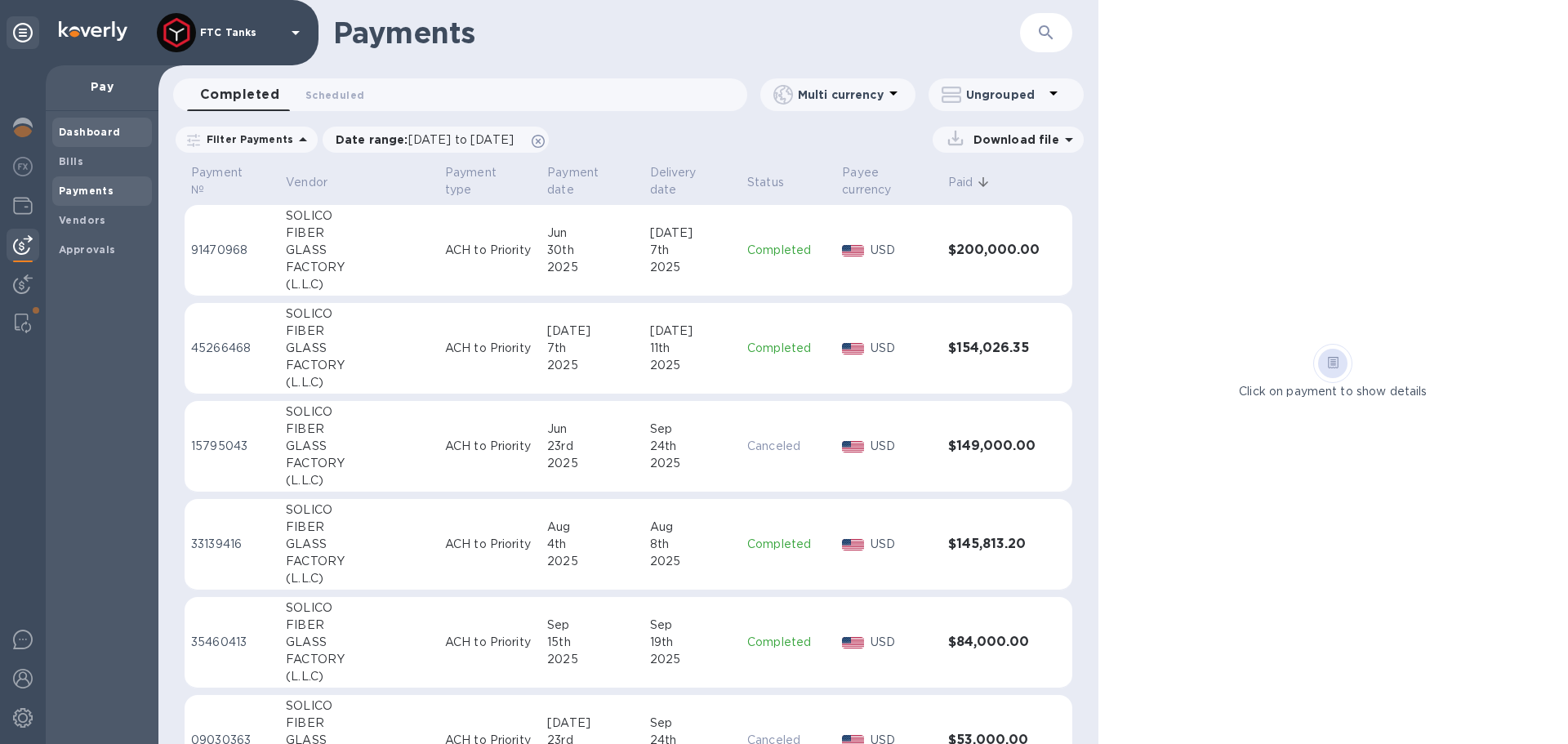
click at [98, 127] on b "Dashboard" at bounding box center [90, 132] width 62 height 12
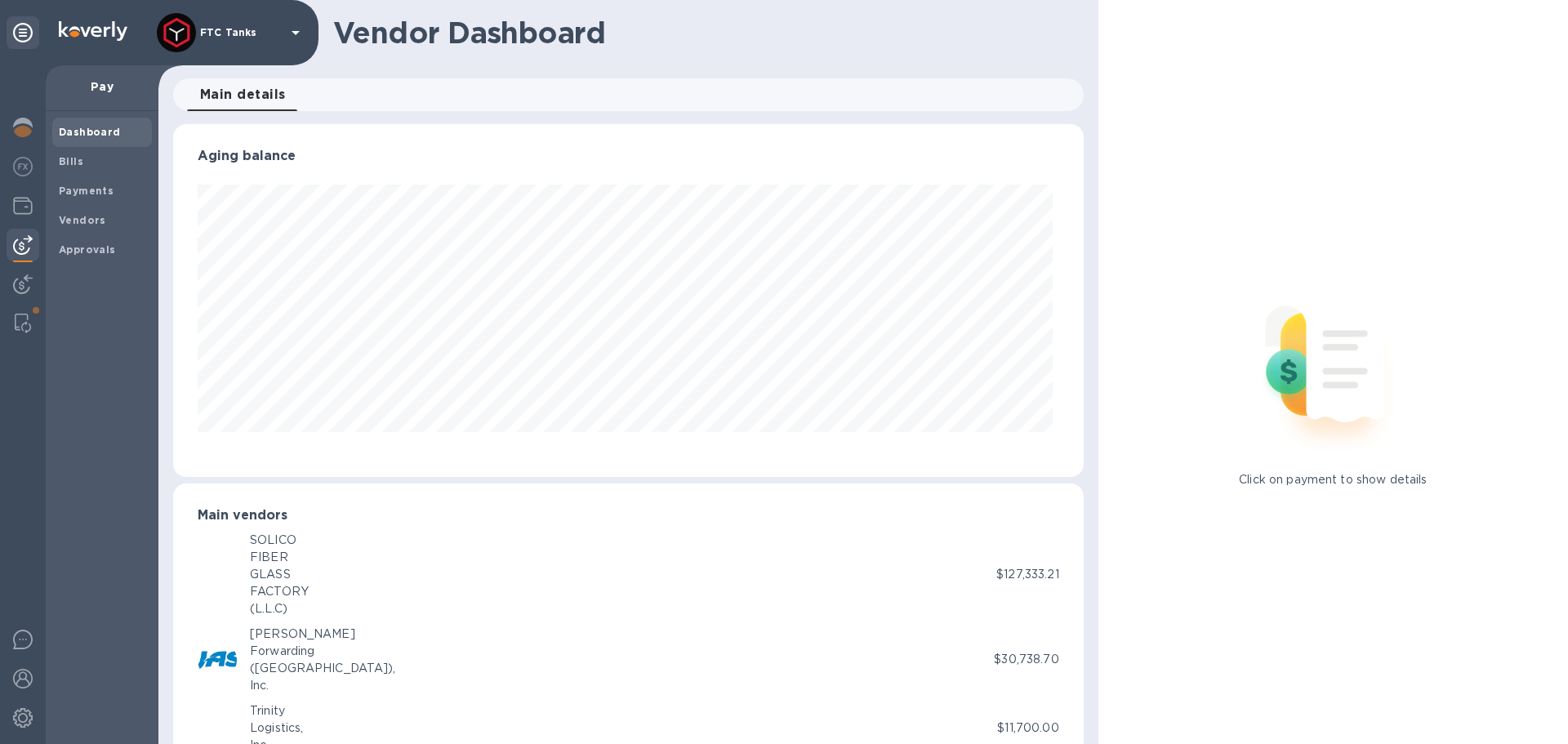
scroll to position [353, 903]
click at [79, 230] on div "Vendors" at bounding box center [102, 220] width 100 height 29
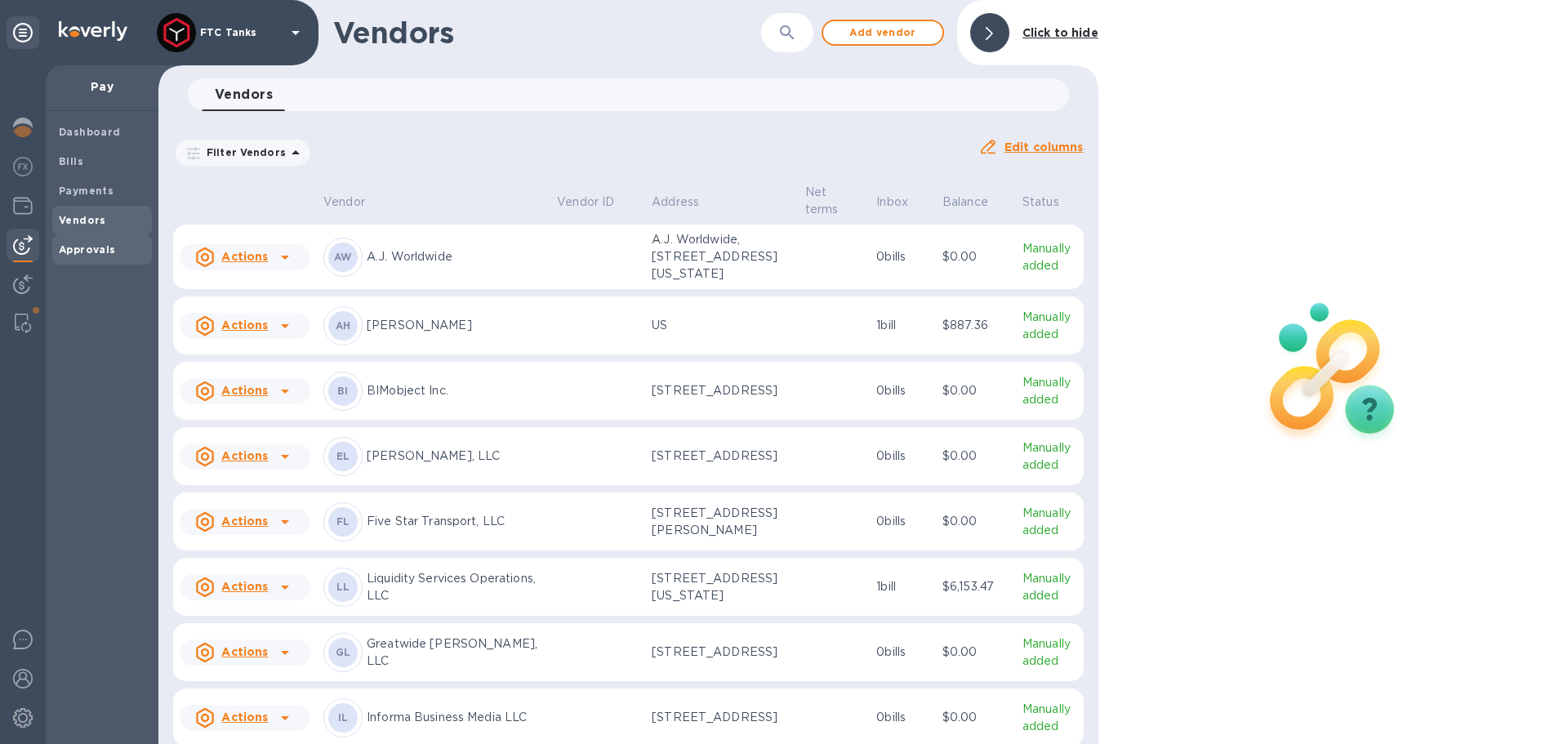
click at [81, 249] on b "Approvals" at bounding box center [87, 249] width 57 height 12
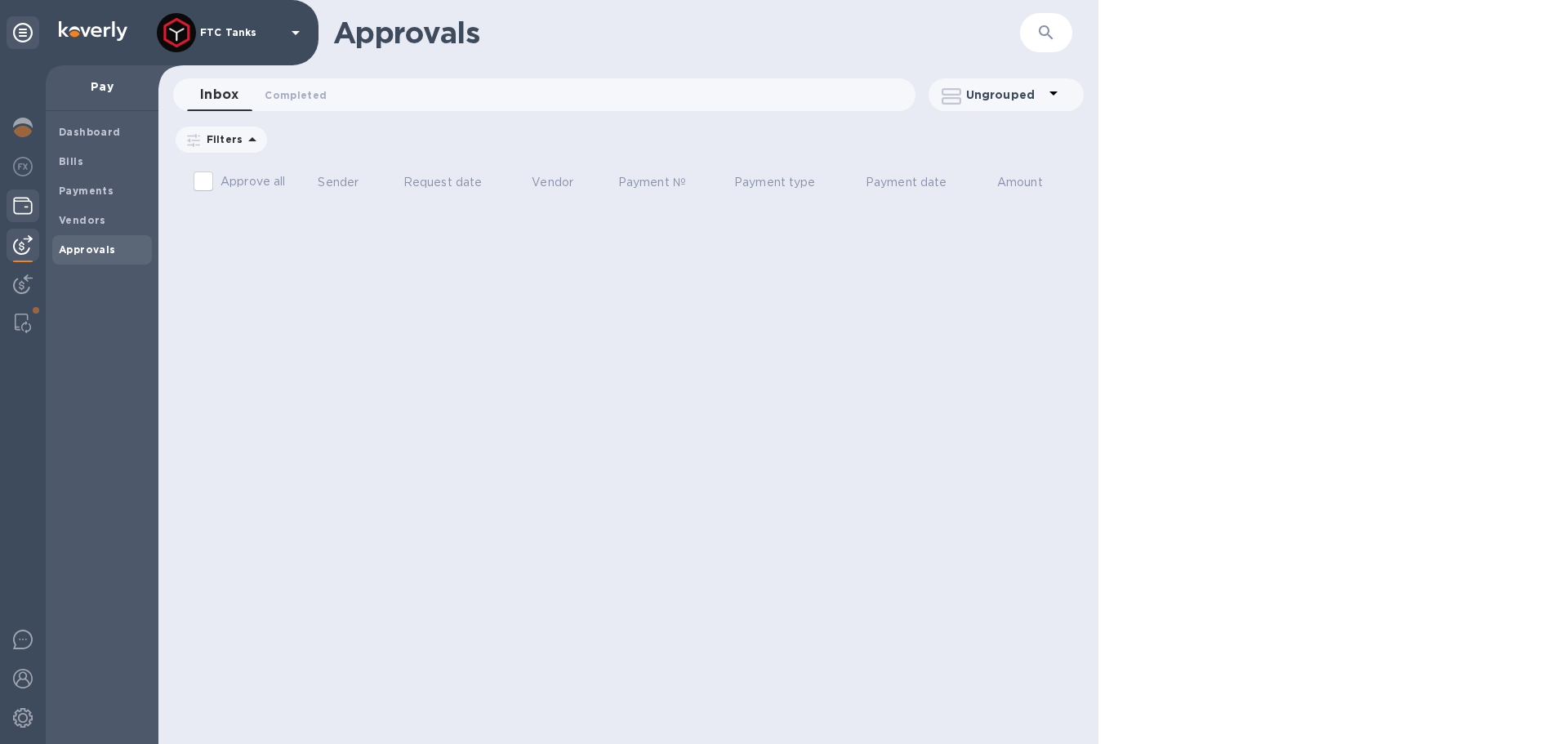
click at [27, 217] on div at bounding box center [23, 208] width 32 height 36
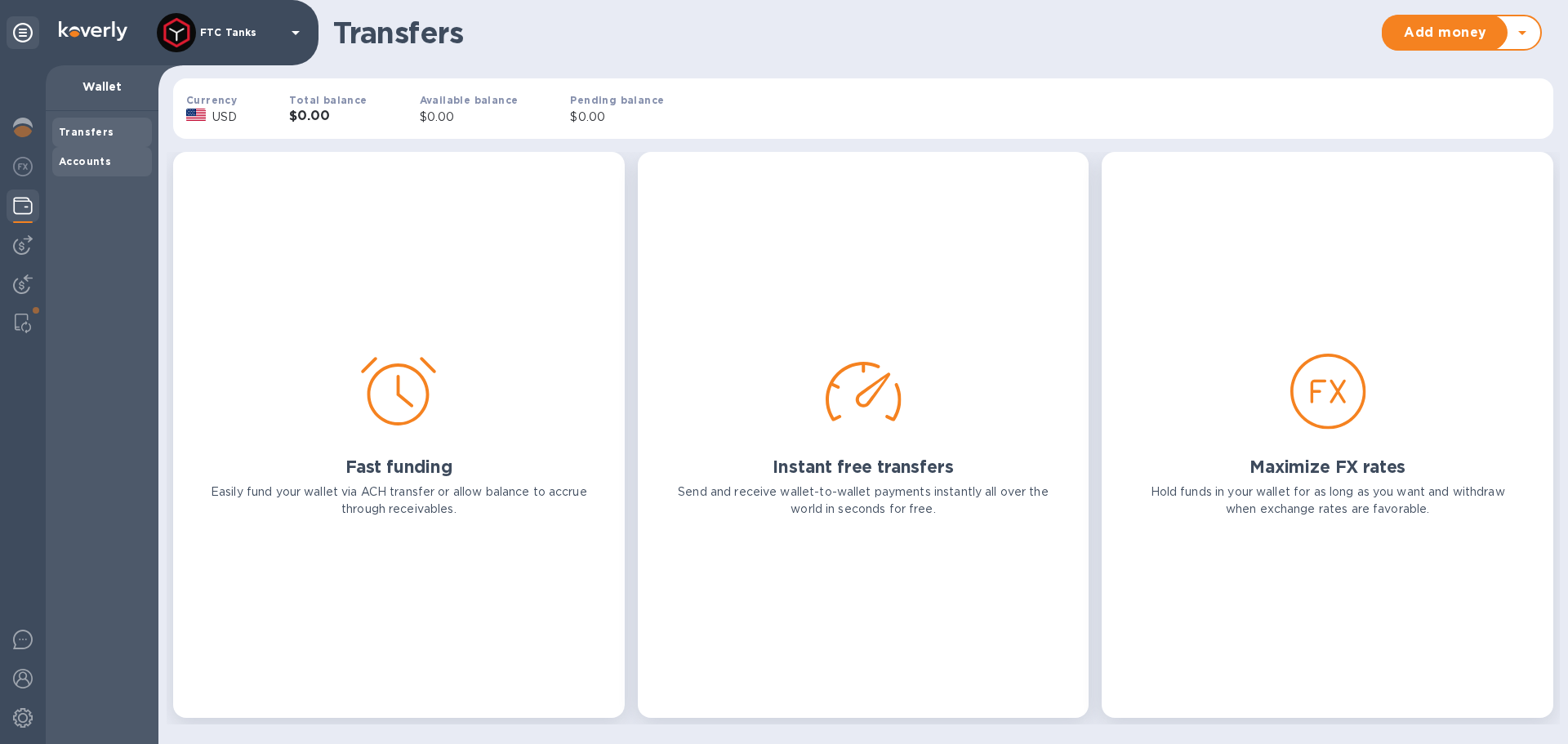
click at [81, 163] on b "Accounts" at bounding box center [85, 161] width 52 height 12
click at [34, 244] on div at bounding box center [23, 245] width 32 height 32
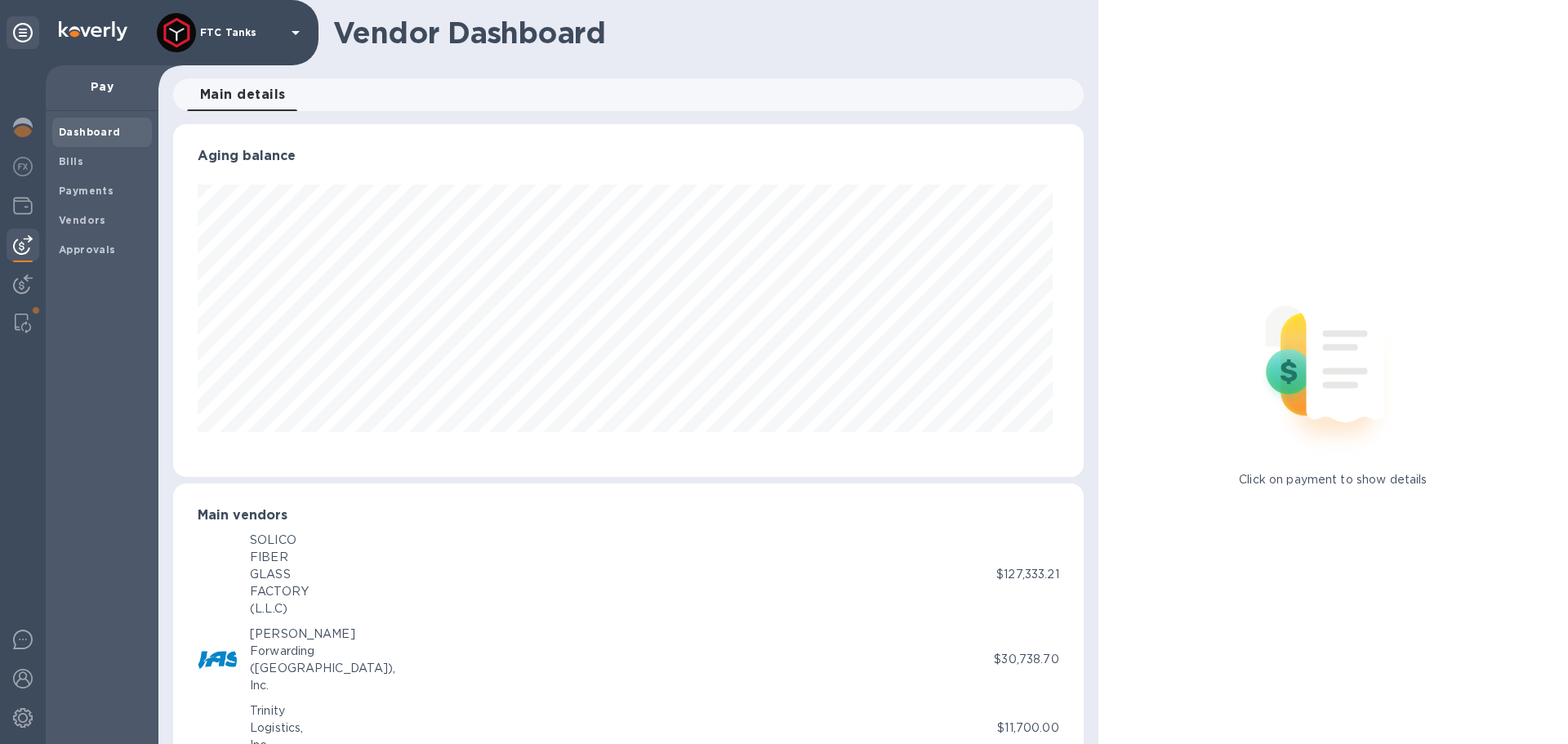
scroll to position [353, 903]
click at [96, 219] on b "Vendors" at bounding box center [82, 220] width 47 height 12
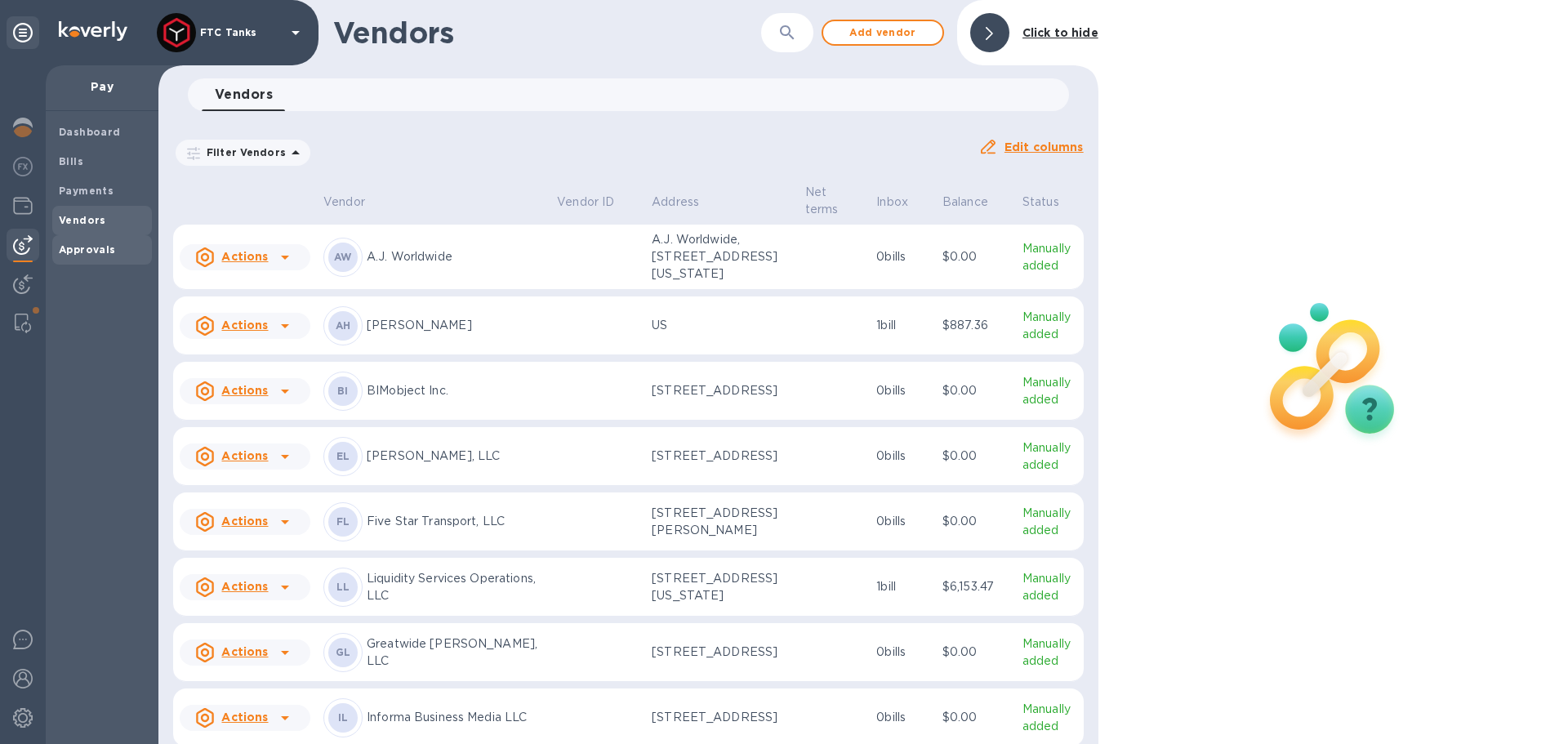
click at [96, 242] on span "Approvals" at bounding box center [87, 249] width 57 height 16
